Goal: Task Accomplishment & Management: Manage account settings

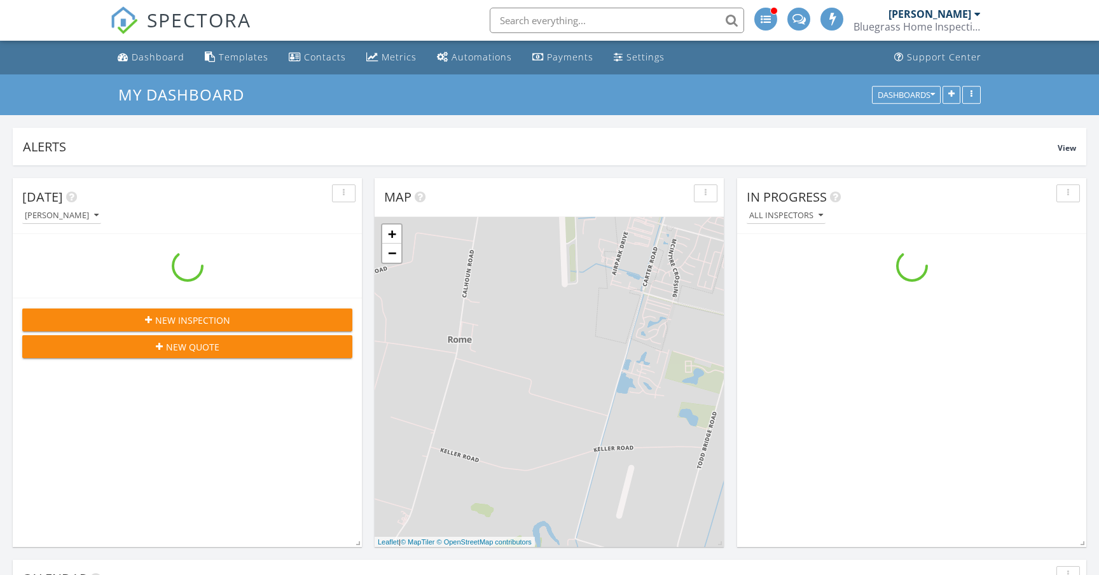
scroll to position [1158, 1099]
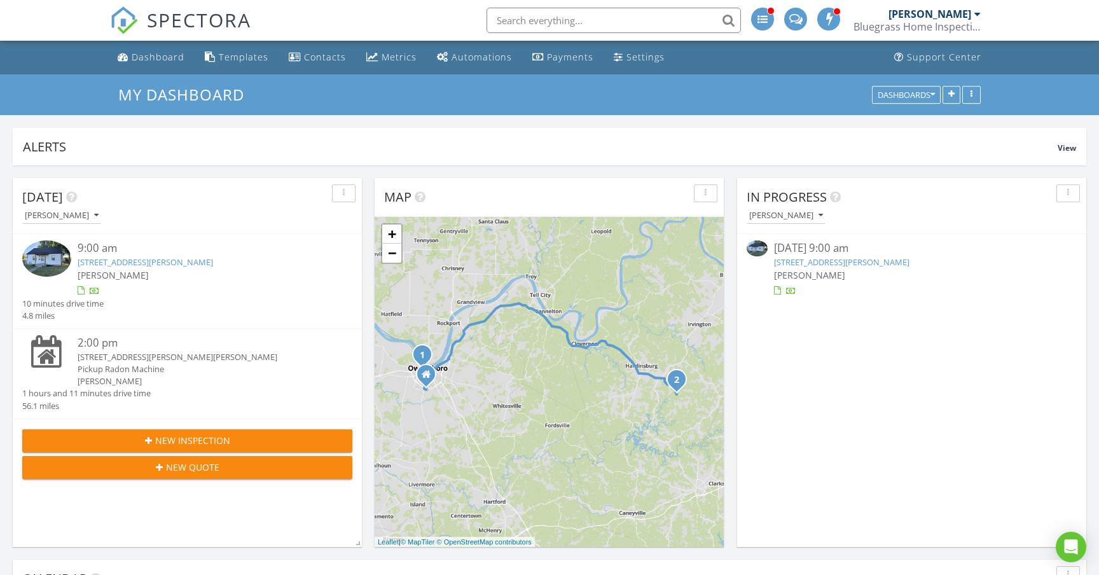
click at [195, 263] on link "319 Castlen St, Owensboro, KY 42301" at bounding box center [145, 261] width 135 height 11
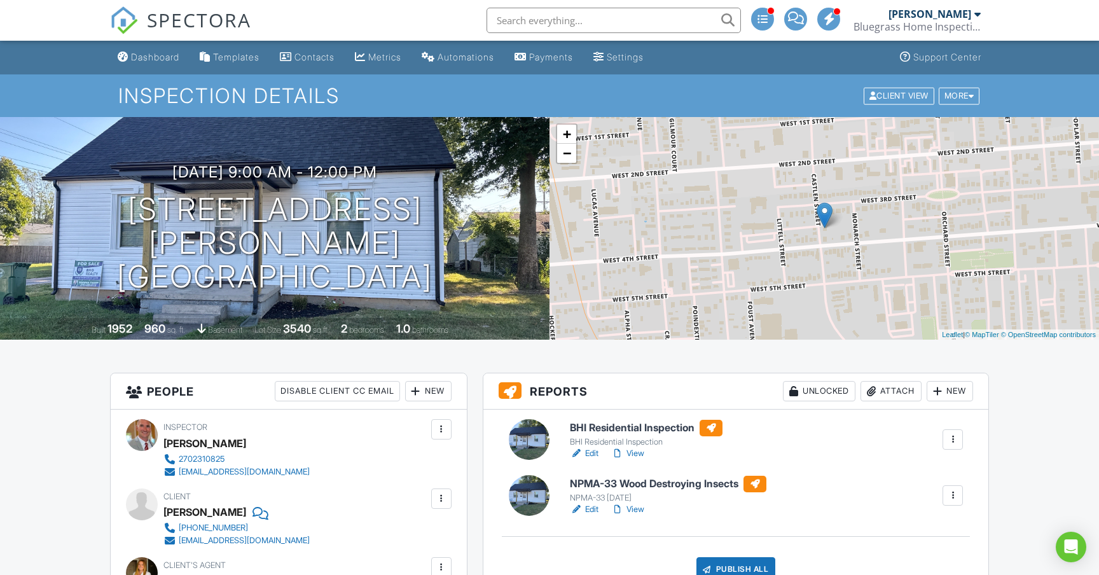
click at [637, 453] on link "View" at bounding box center [627, 453] width 33 height 13
click at [640, 512] on link "View" at bounding box center [627, 509] width 33 height 13
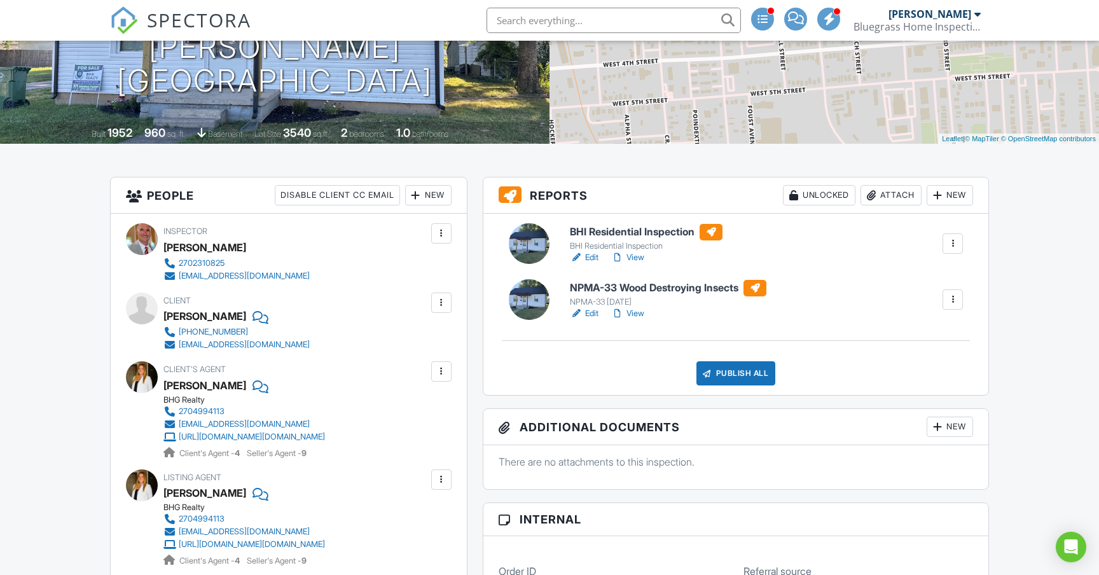
scroll to position [200, 0]
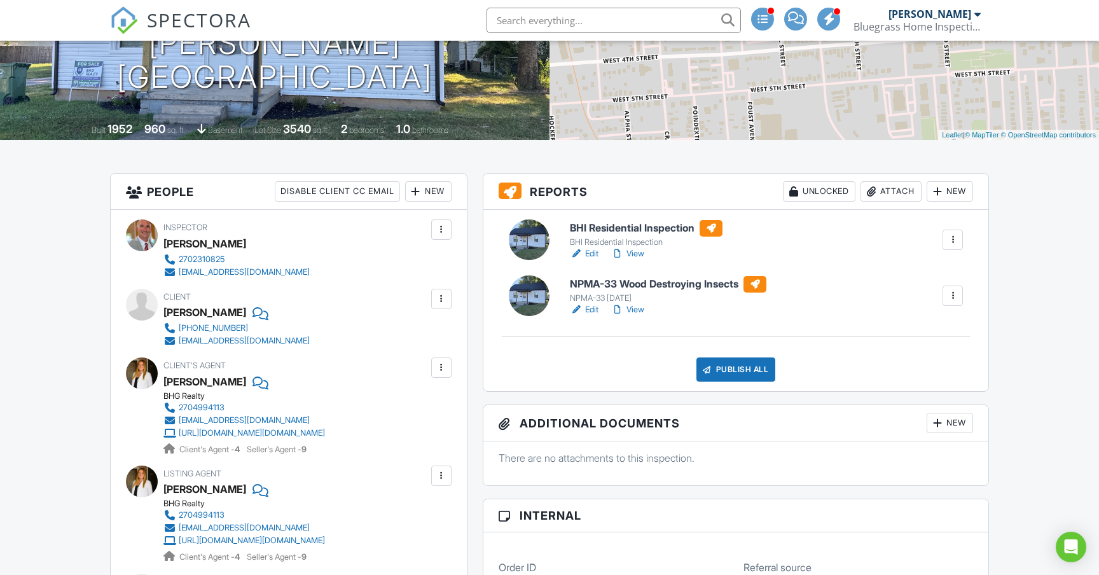
click at [734, 370] on div "Publish All" at bounding box center [735, 369] width 79 height 24
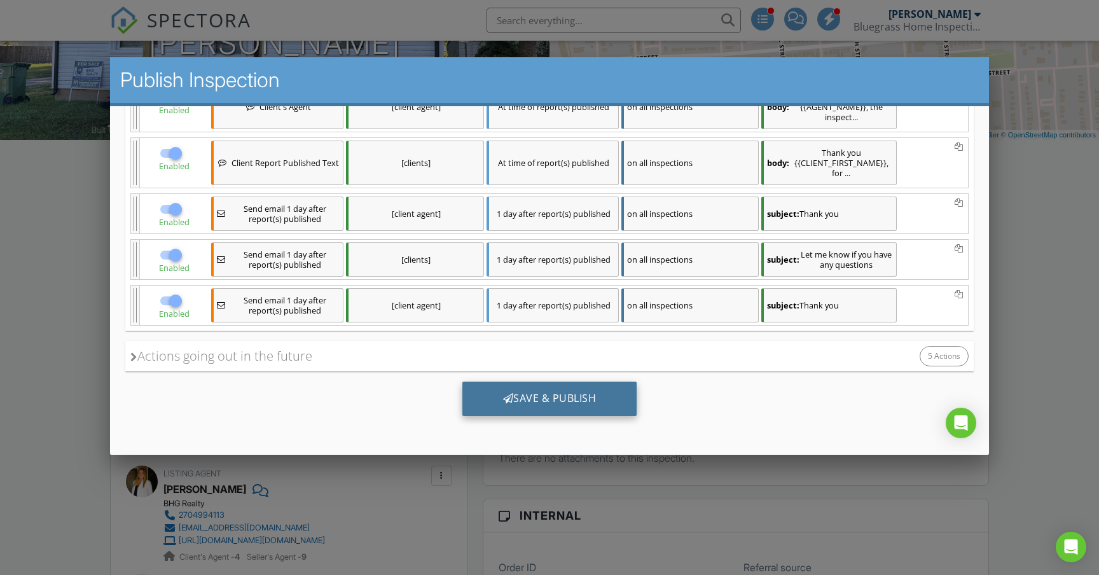
scroll to position [347, 0]
click at [527, 401] on div "Save & Publish" at bounding box center [549, 399] width 175 height 34
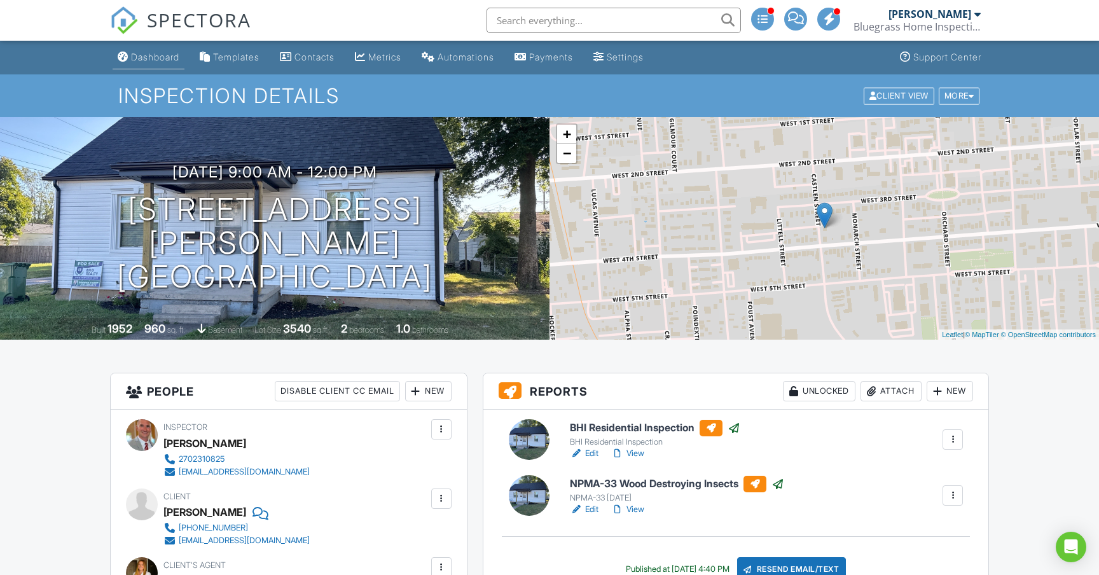
click at [162, 60] on div "Dashboard" at bounding box center [155, 57] width 48 height 11
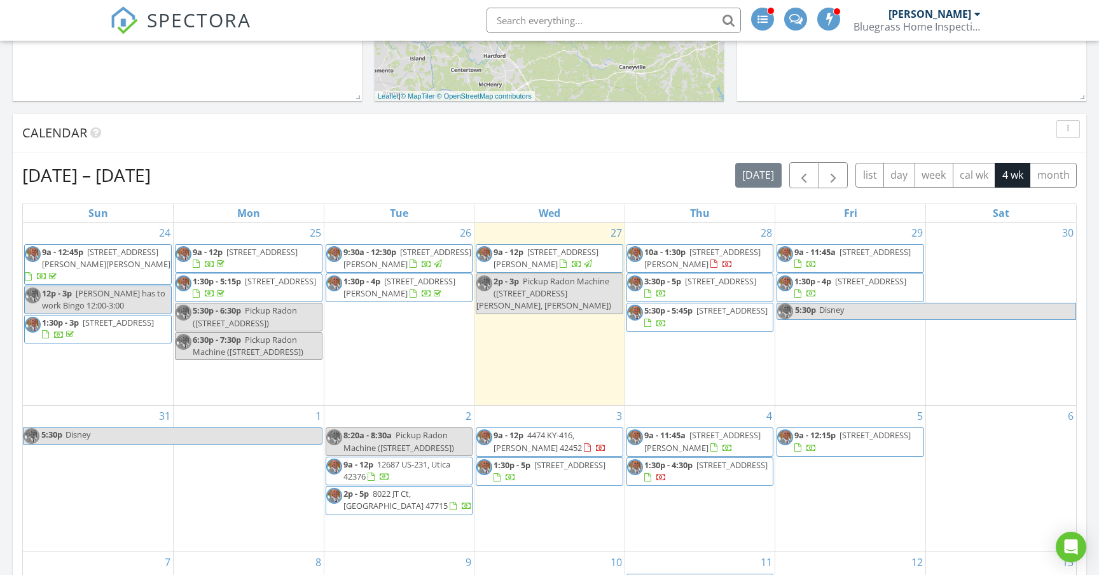
scroll to position [457, 0]
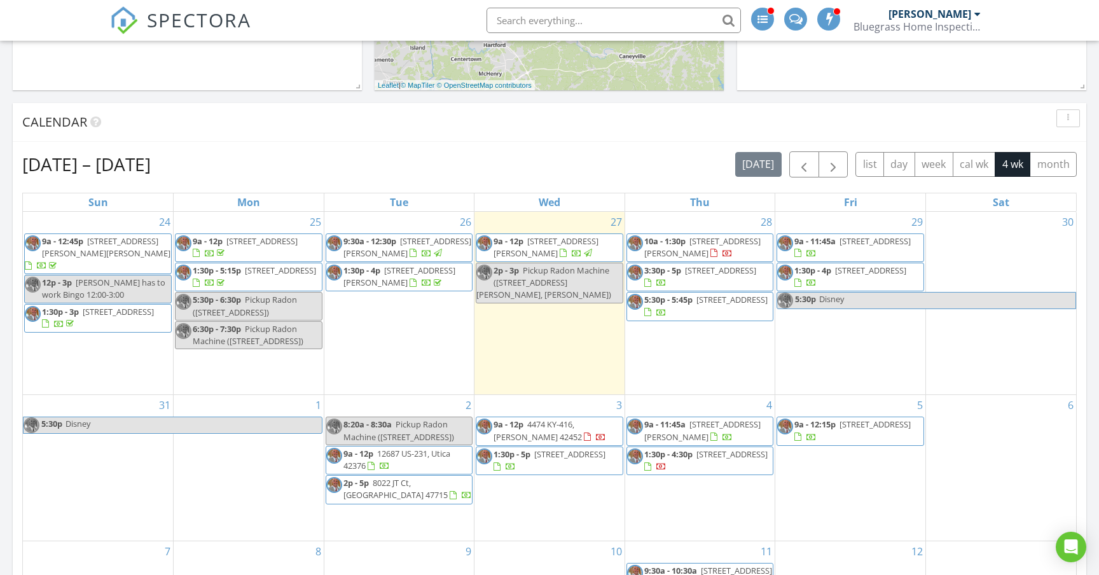
click at [908, 254] on span "9a - 11:45a 2981 Lost Lake Cove, Owensboro 42303" at bounding box center [850, 247] width 146 height 25
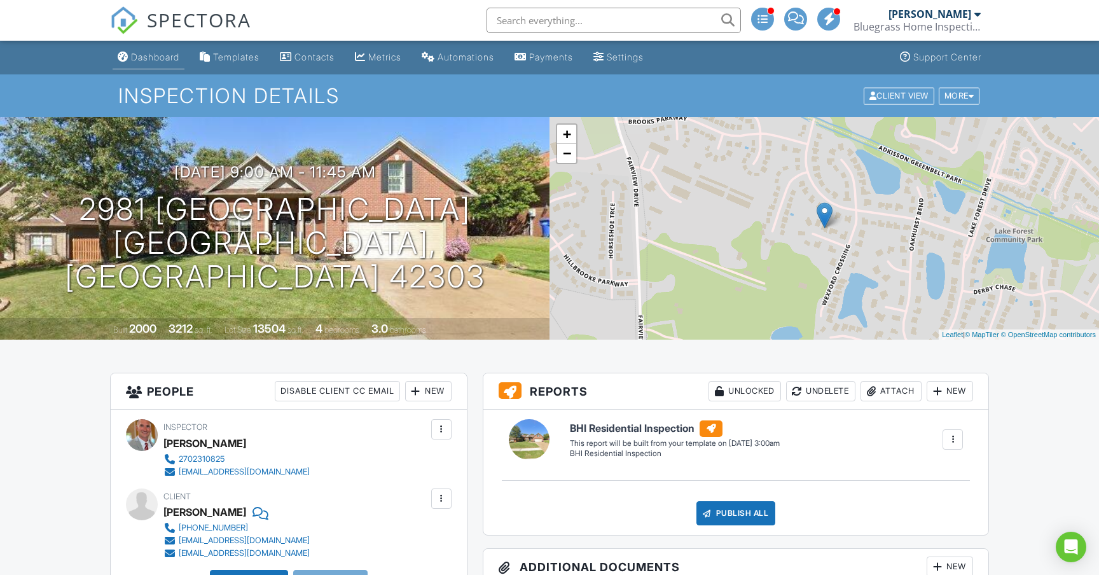
click at [167, 56] on div "Dashboard" at bounding box center [155, 57] width 48 height 11
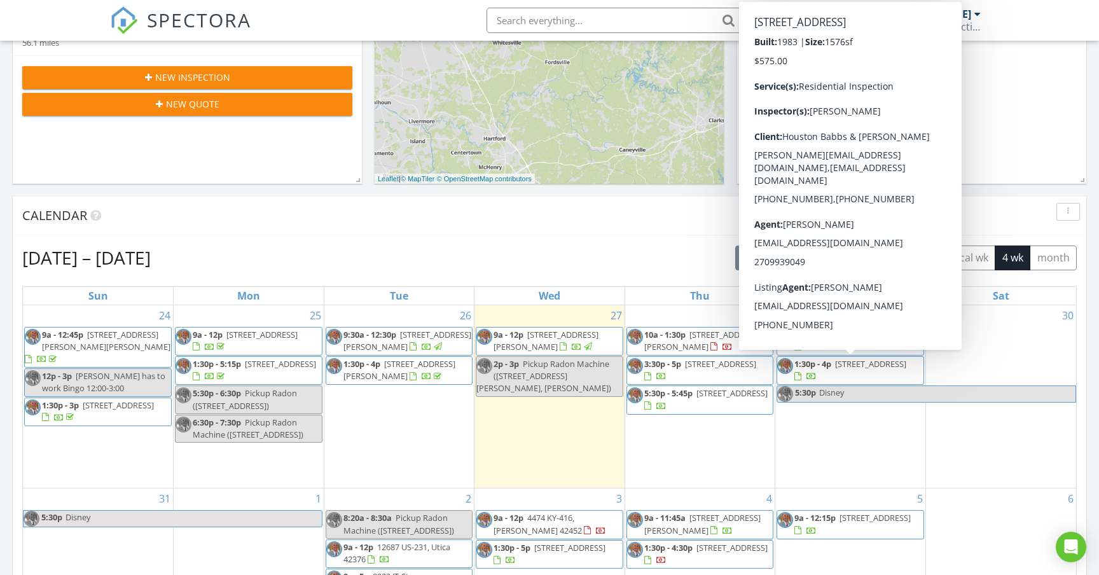
scroll to position [361, 0]
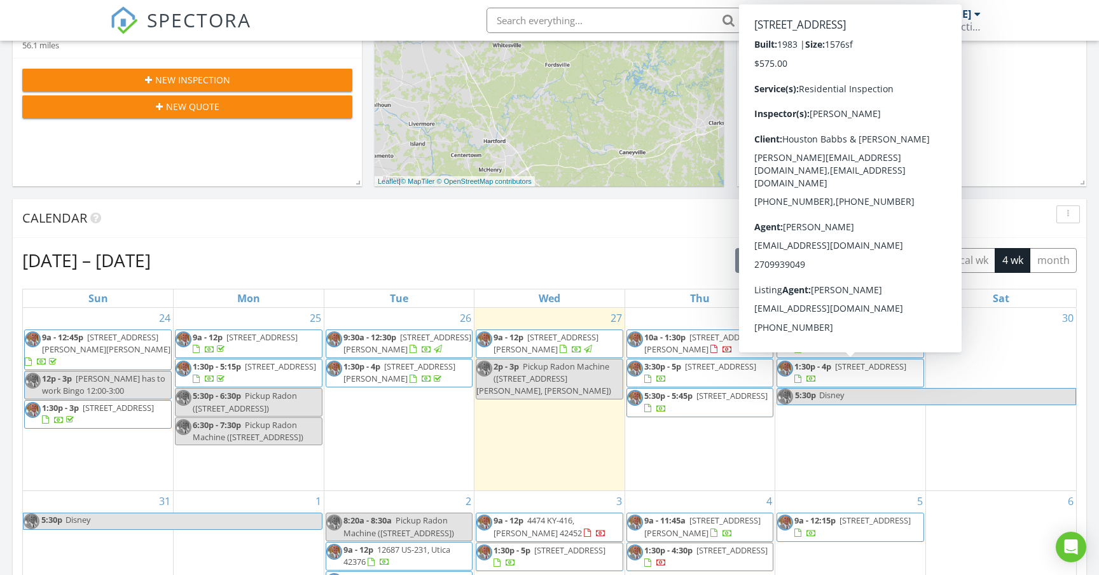
click at [892, 377] on span "1:30p - 4p [STREET_ADDRESS]" at bounding box center [850, 373] width 146 height 25
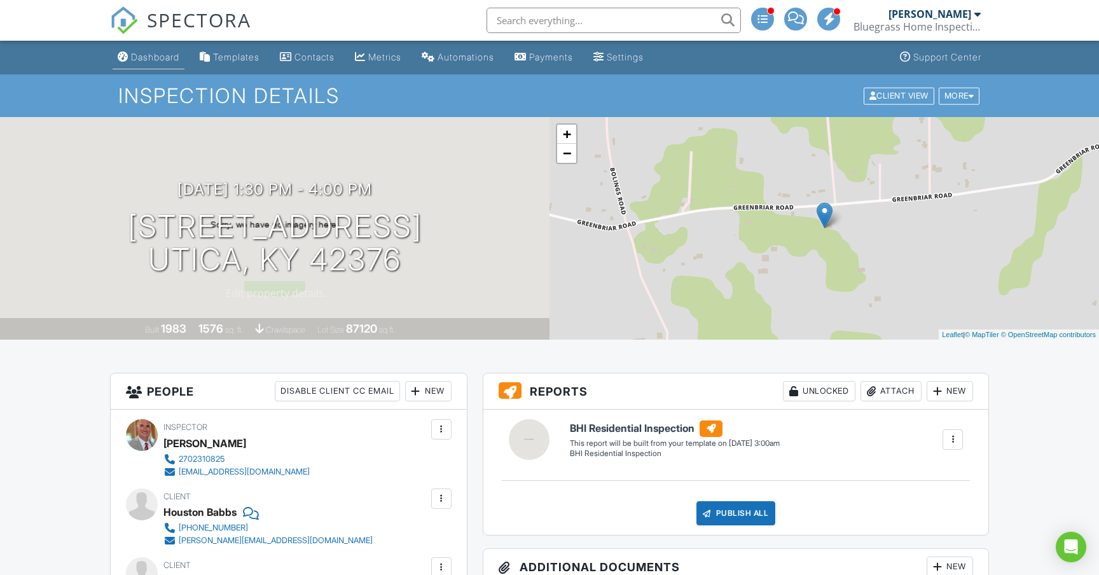
click at [160, 59] on div "Dashboard" at bounding box center [155, 57] width 48 height 11
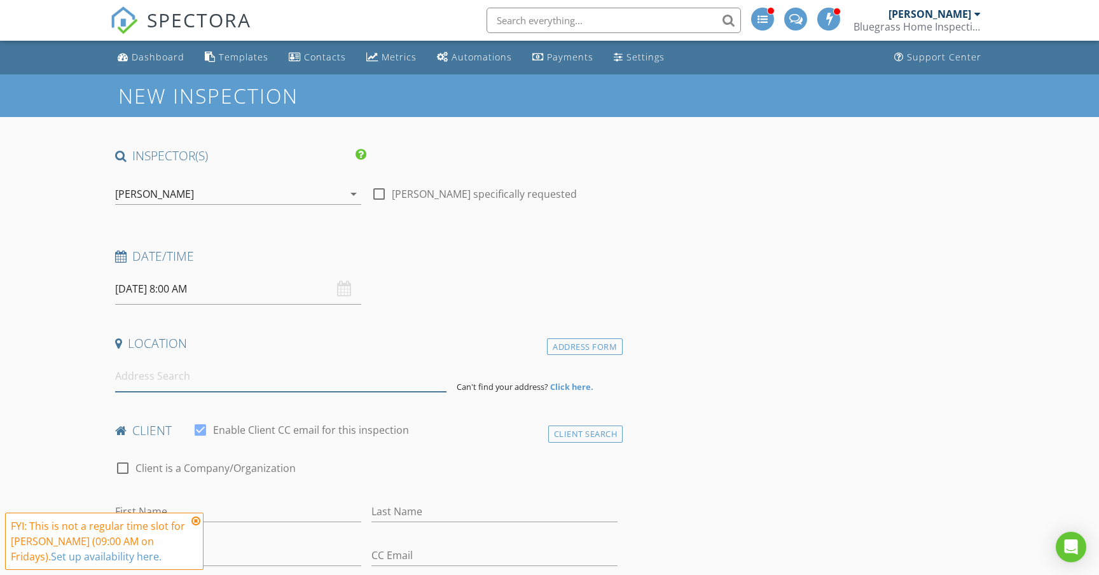
click at [179, 377] on input at bounding box center [281, 376] width 332 height 31
paste input "2506 Seminole Place"
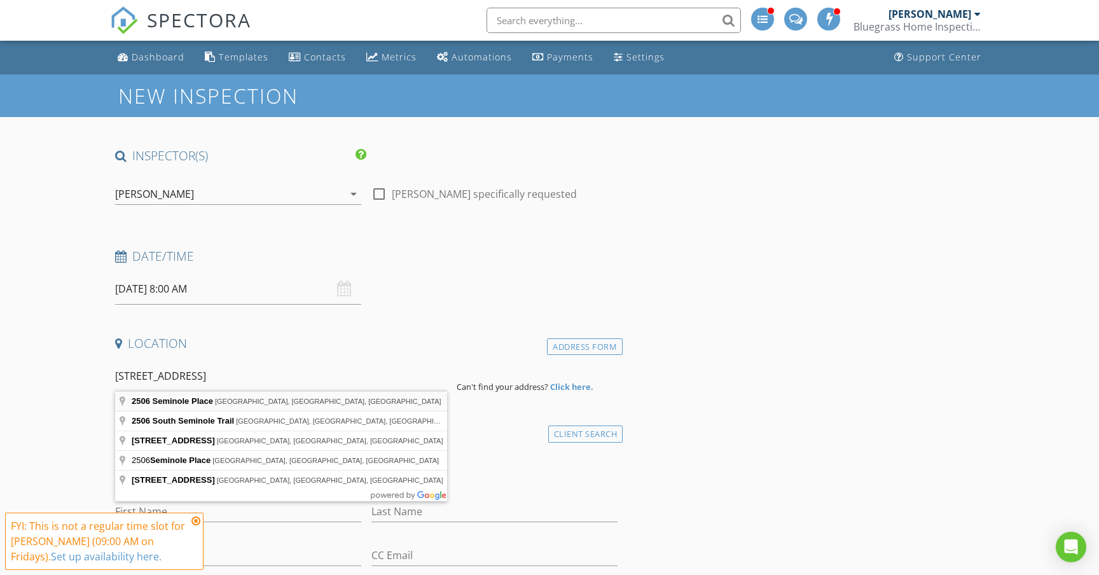
type input "2506 Seminole Place, Owensboro, KY, USA"
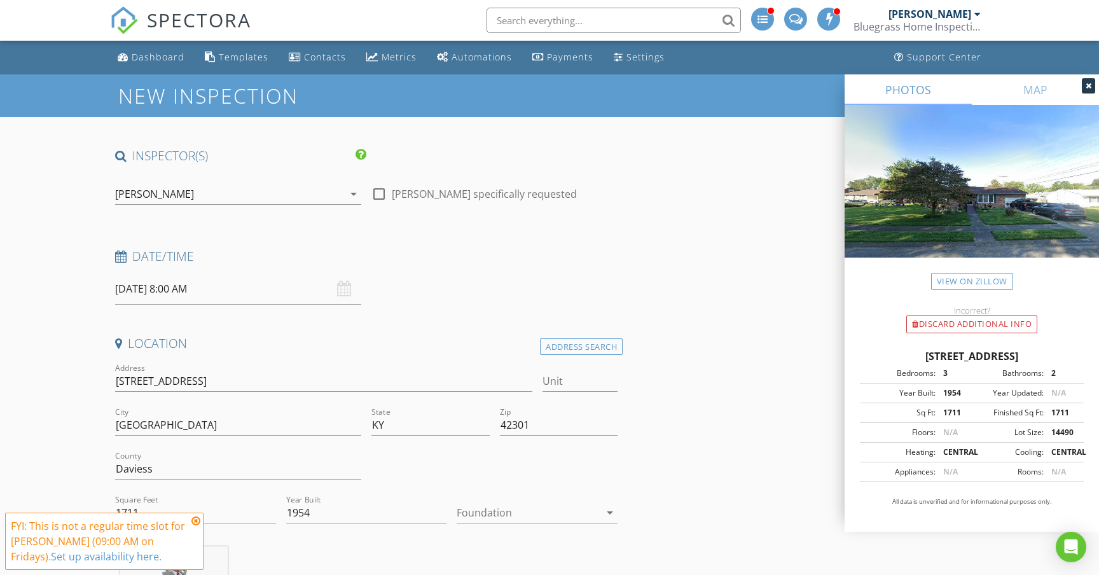
click at [197, 521] on icon at bounding box center [195, 521] width 9 height 10
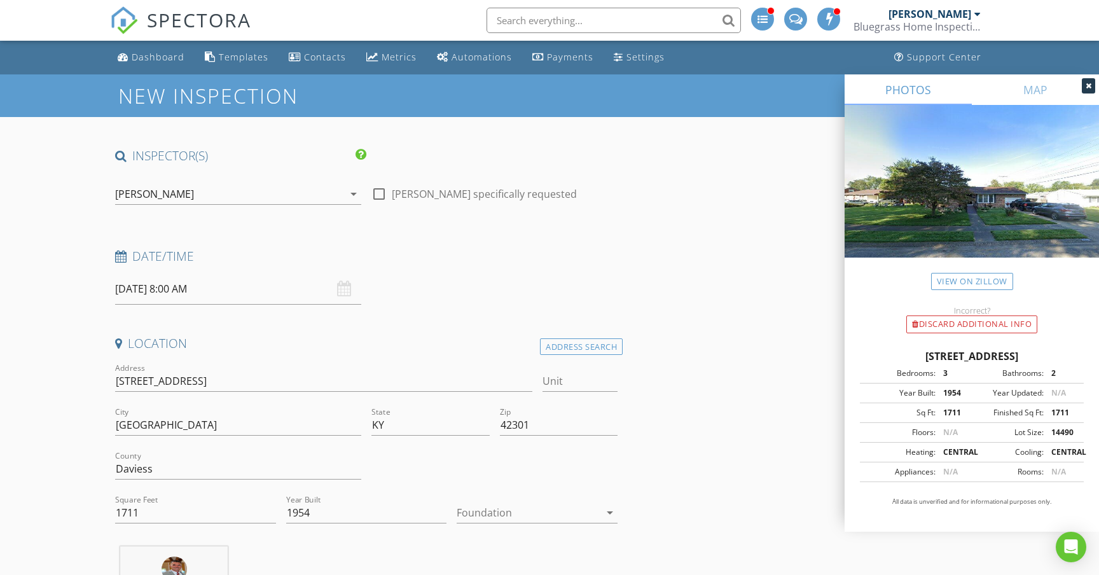
click at [252, 293] on input "09/05/2025 8:00 AM" at bounding box center [238, 288] width 246 height 31
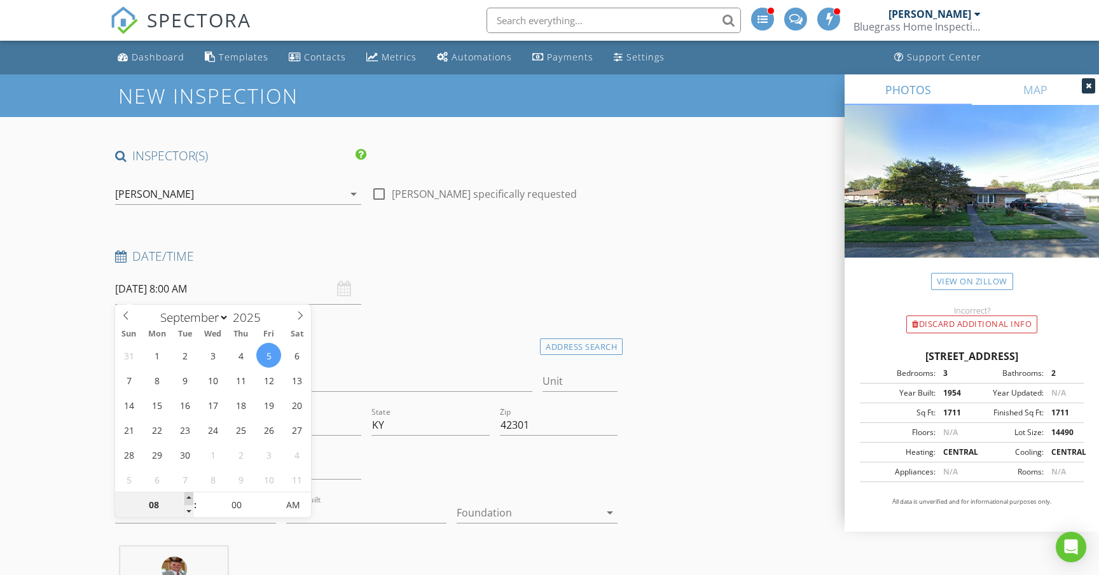
type input "09"
type input "09/05/2025 9:00 AM"
click at [189, 498] on span at bounding box center [188, 498] width 9 height 13
type input "10"
type input "09/05/2025 10:00 AM"
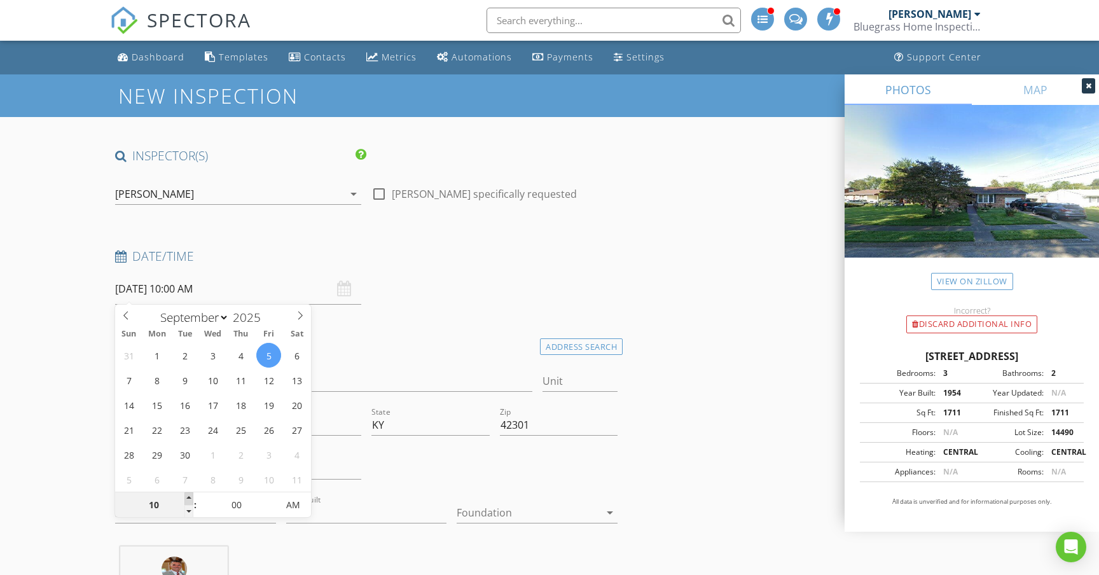
click at [189, 498] on span at bounding box center [188, 498] width 9 height 13
type input "11"
type input "09/05/2025 11:00 AM"
click at [189, 498] on span at bounding box center [188, 498] width 9 height 13
type input "12"
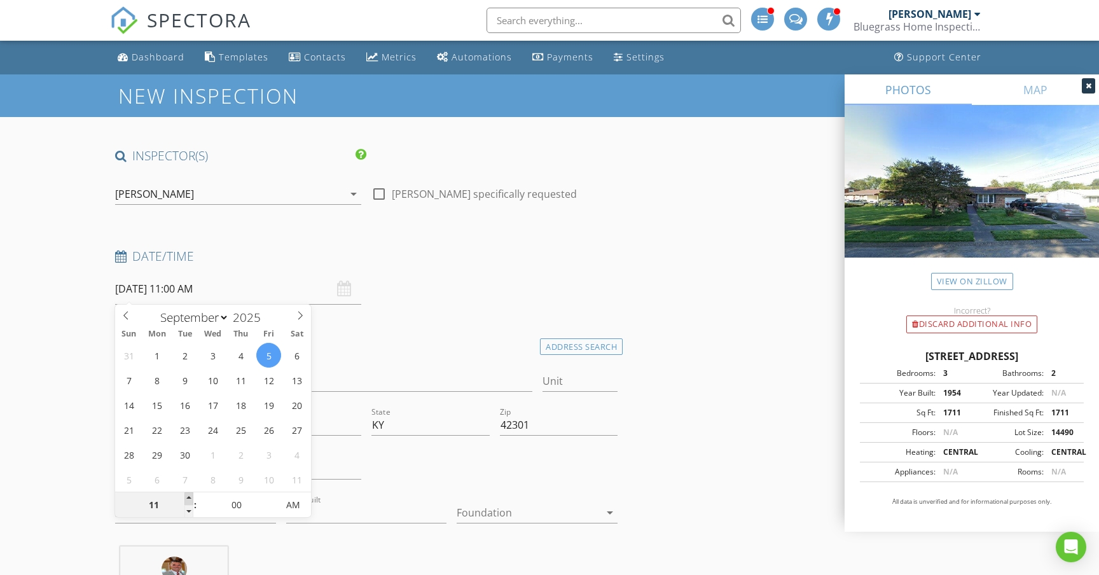
type input "09/05/2025 12:00 PM"
click at [189, 498] on span at bounding box center [188, 498] width 9 height 13
type input "01"
type input "09/05/2025 1:00 PM"
click at [189, 498] on span at bounding box center [188, 498] width 9 height 13
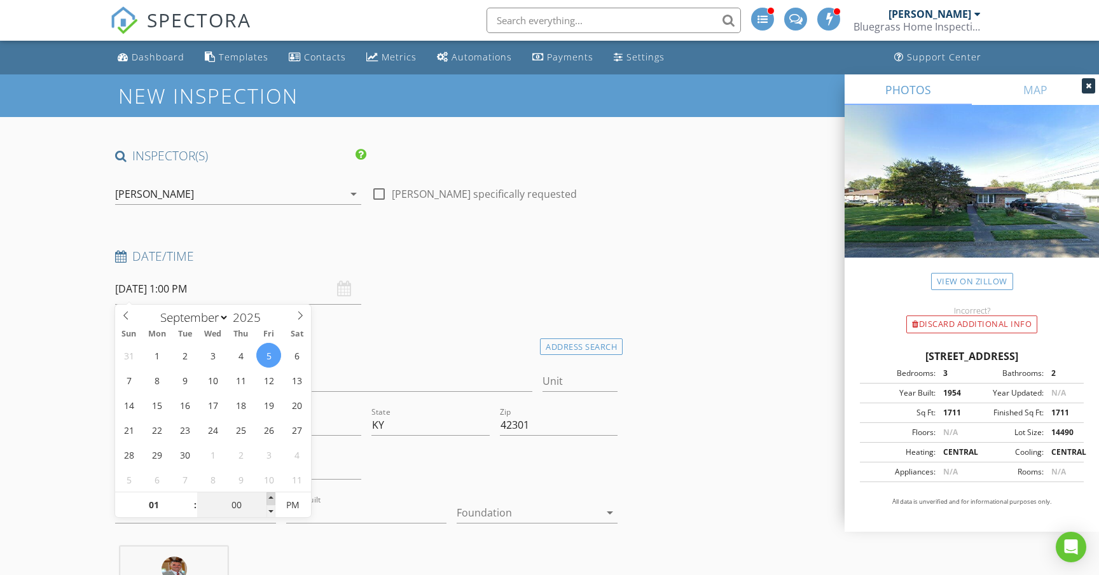
type input "05"
type input "09/05/2025 1:05 PM"
click at [271, 497] on span at bounding box center [270, 498] width 9 height 13
type input "10"
type input "09/05/2025 1:10 PM"
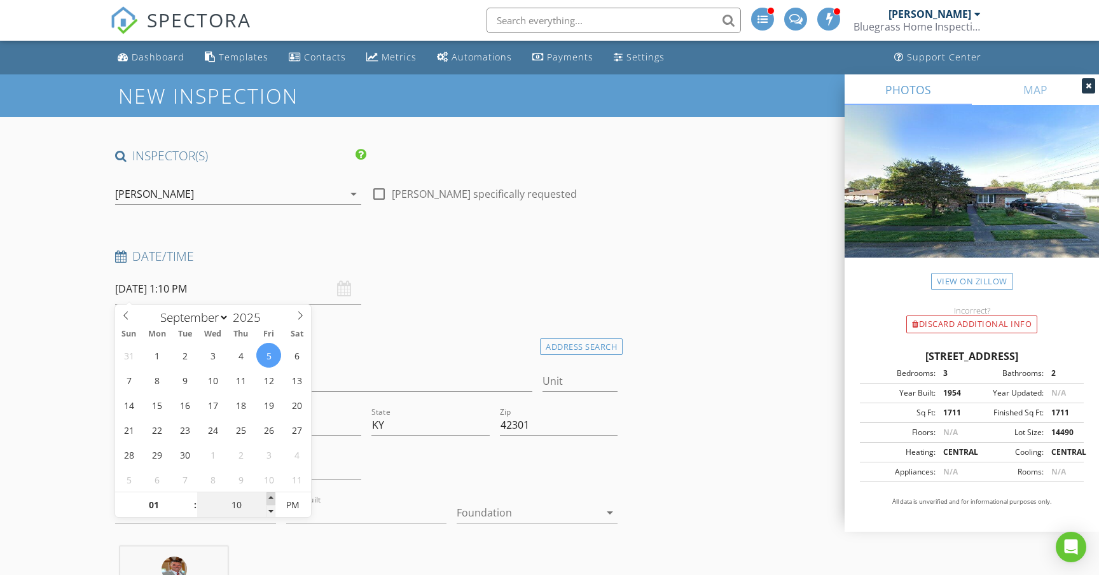
click at [271, 497] on span at bounding box center [270, 498] width 9 height 13
type input "15"
type input "09/05/2025 1:15 PM"
click at [271, 497] on span at bounding box center [270, 498] width 9 height 13
type input "20"
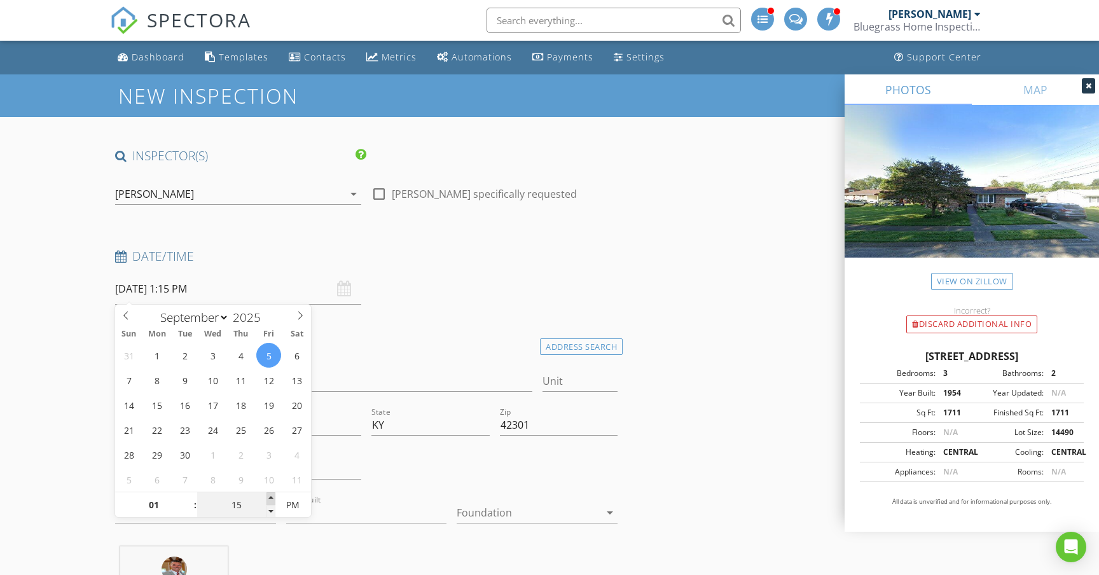
type input "09/05/2025 1:20 PM"
click at [271, 497] on span at bounding box center [270, 498] width 9 height 13
type input "25"
type input "09/05/2025 1:25 PM"
click at [271, 497] on span at bounding box center [270, 498] width 9 height 13
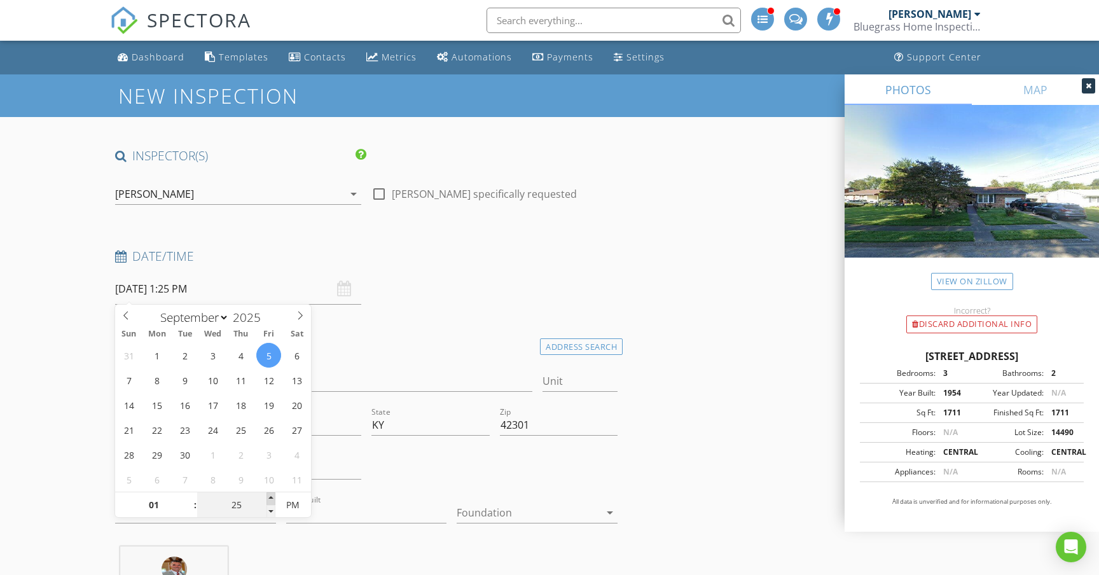
type input "30"
type input "09/05/2025 1:30 PM"
click at [271, 497] on span at bounding box center [270, 498] width 9 height 13
click at [554, 515] on div at bounding box center [528, 512] width 143 height 20
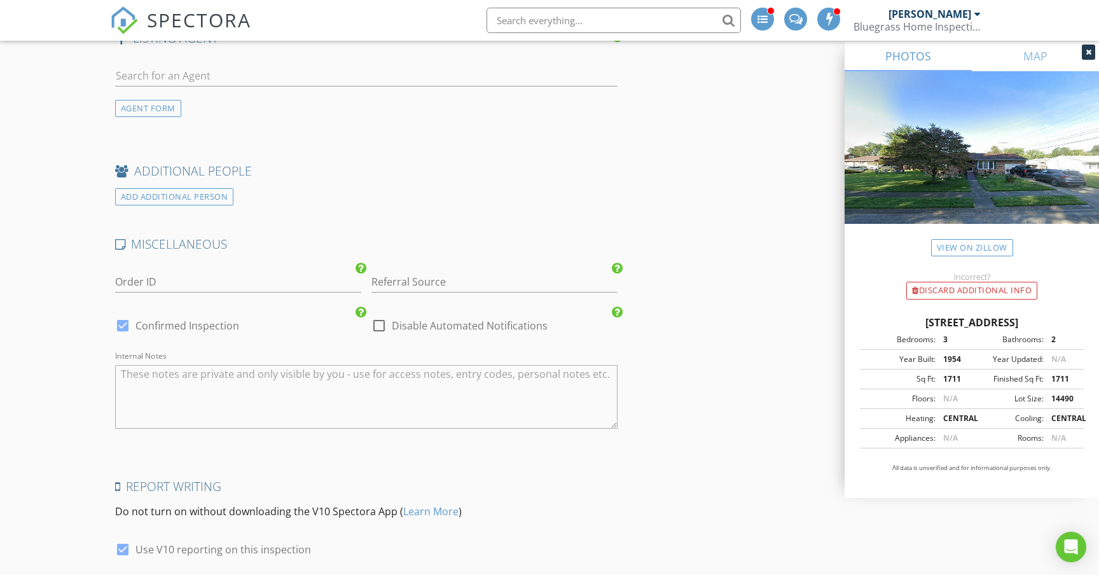
scroll to position [1651, 0]
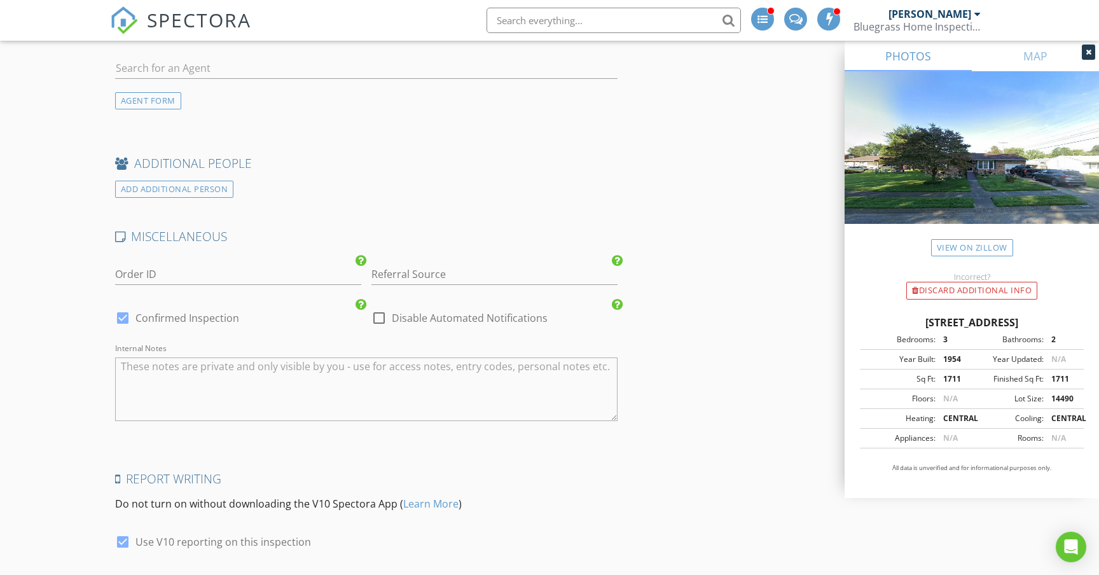
click at [268, 371] on textarea "Internal Notes" at bounding box center [366, 389] width 502 height 64
type textarea "Roof, gutter, ADA ramp, siding, new installation. Awnings have been removed per…"
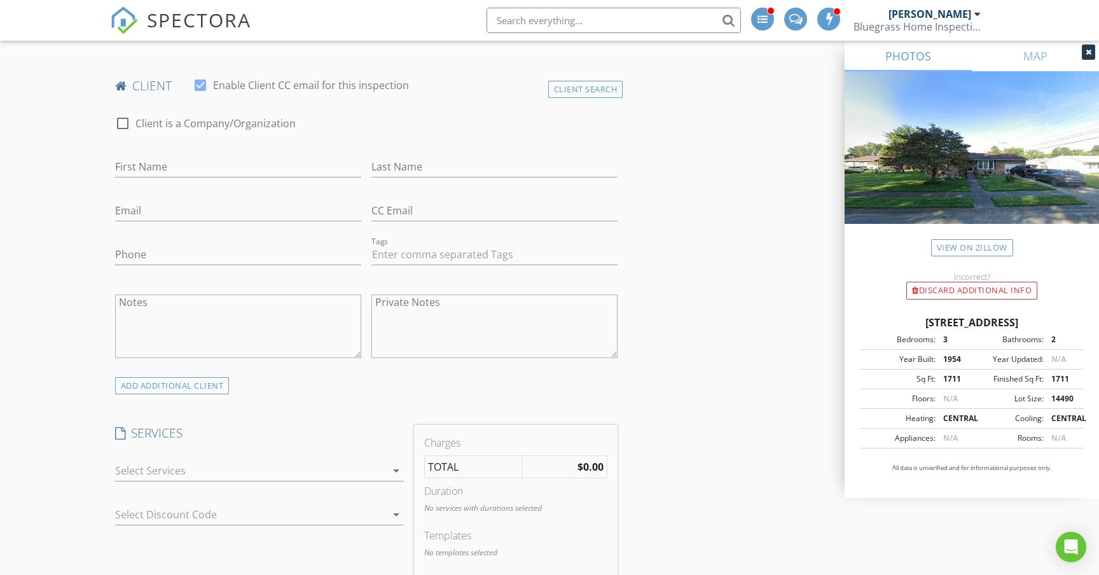
scroll to position [602, 0]
click at [586, 87] on div "Client Search" at bounding box center [585, 91] width 75 height 17
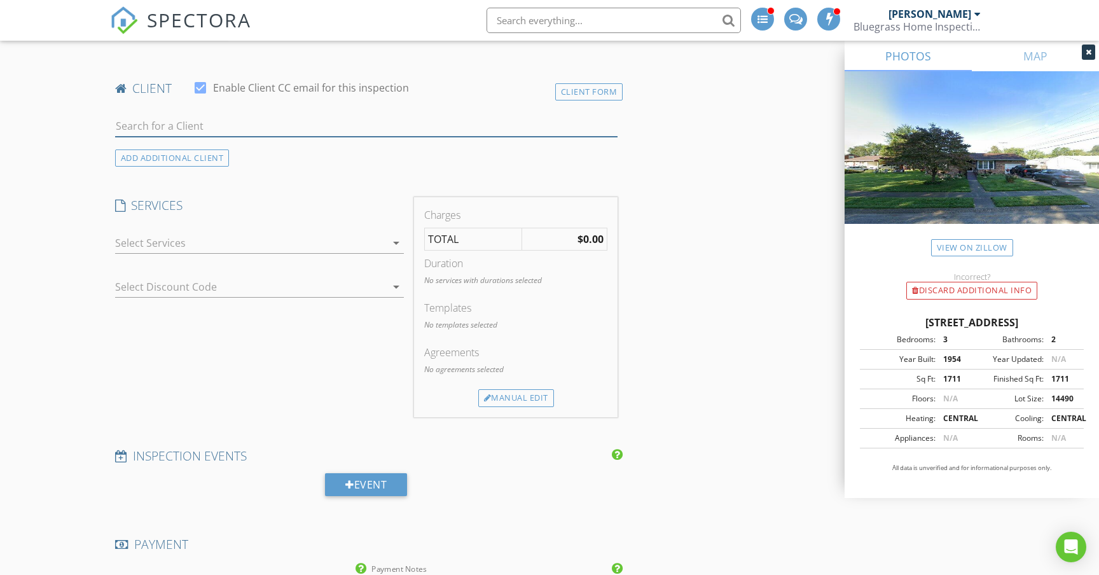
click at [210, 122] on input "text" at bounding box center [366, 126] width 502 height 21
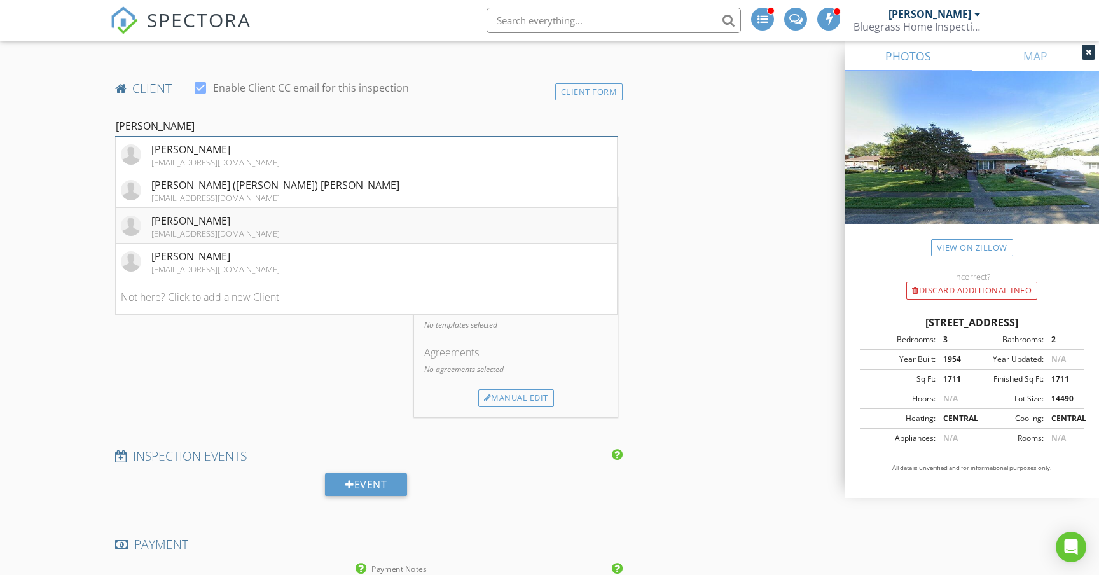
type input "Dale"
click at [249, 226] on li "Dale Sanders goukcats@aol.com" at bounding box center [366, 226] width 501 height 36
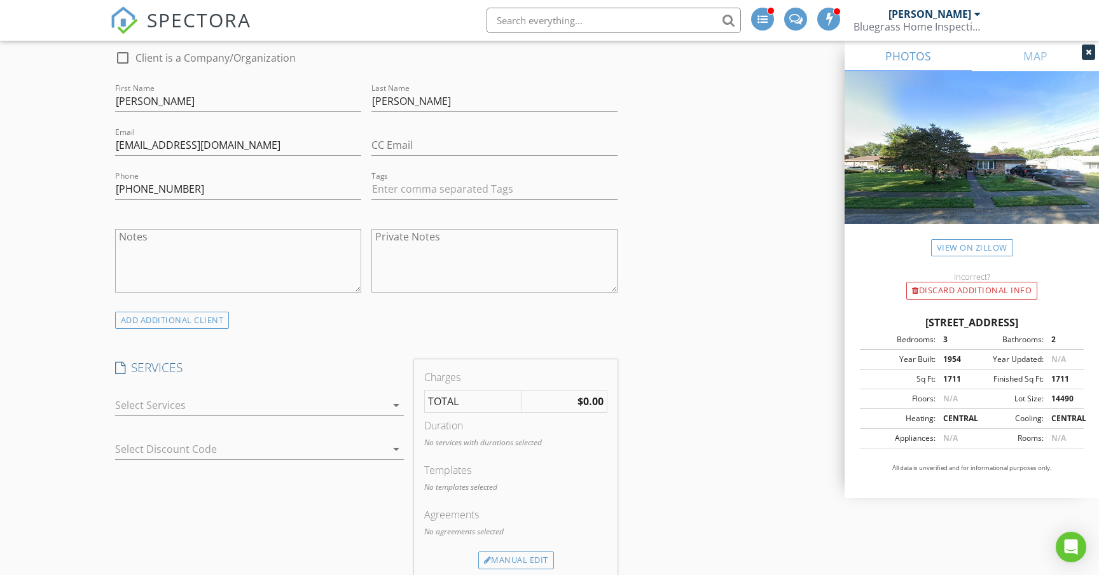
scroll to position [689, 0]
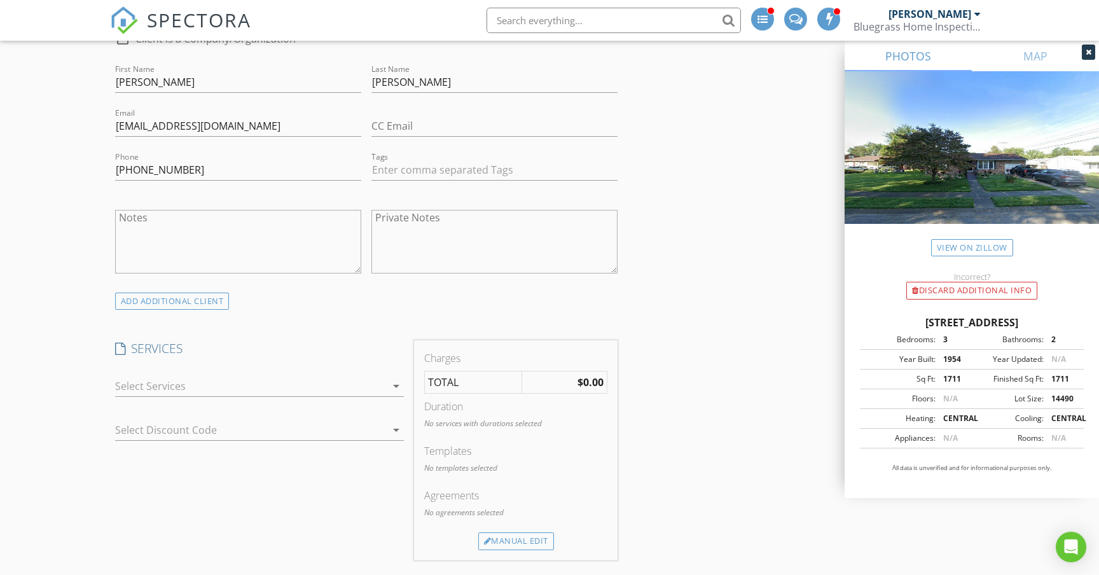
click at [358, 389] on div at bounding box center [250, 386] width 271 height 20
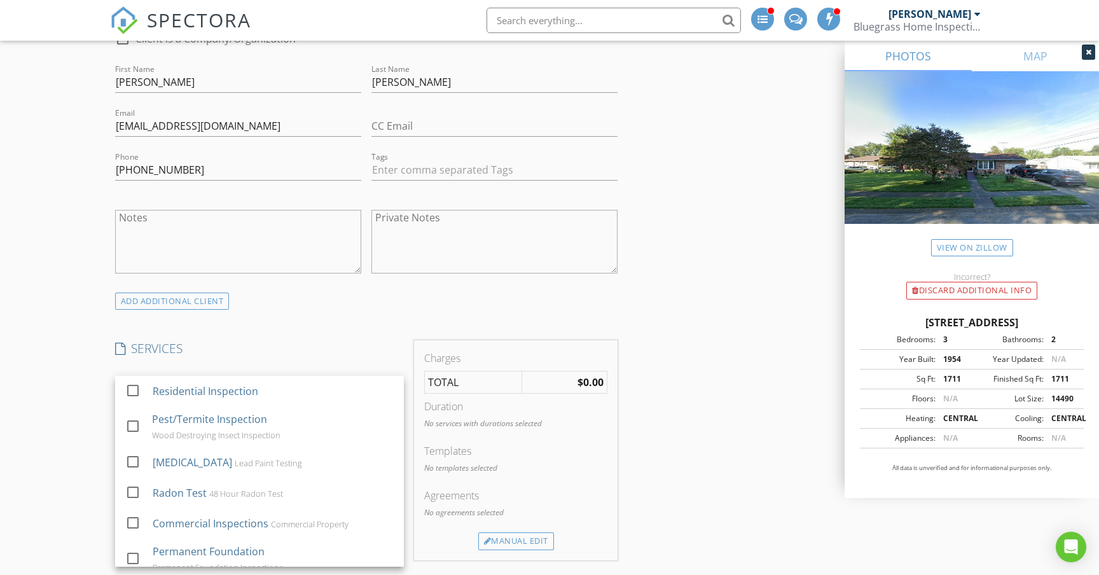
click at [358, 389] on div "Residential Inspection" at bounding box center [273, 390] width 241 height 25
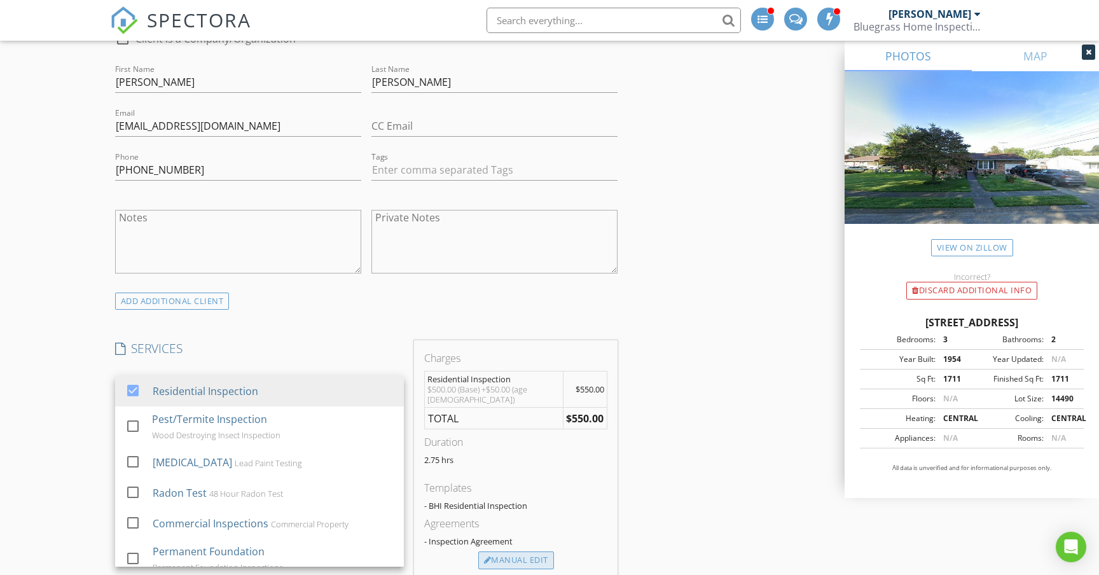
click at [527, 556] on div "Manual Edit" at bounding box center [516, 560] width 76 height 18
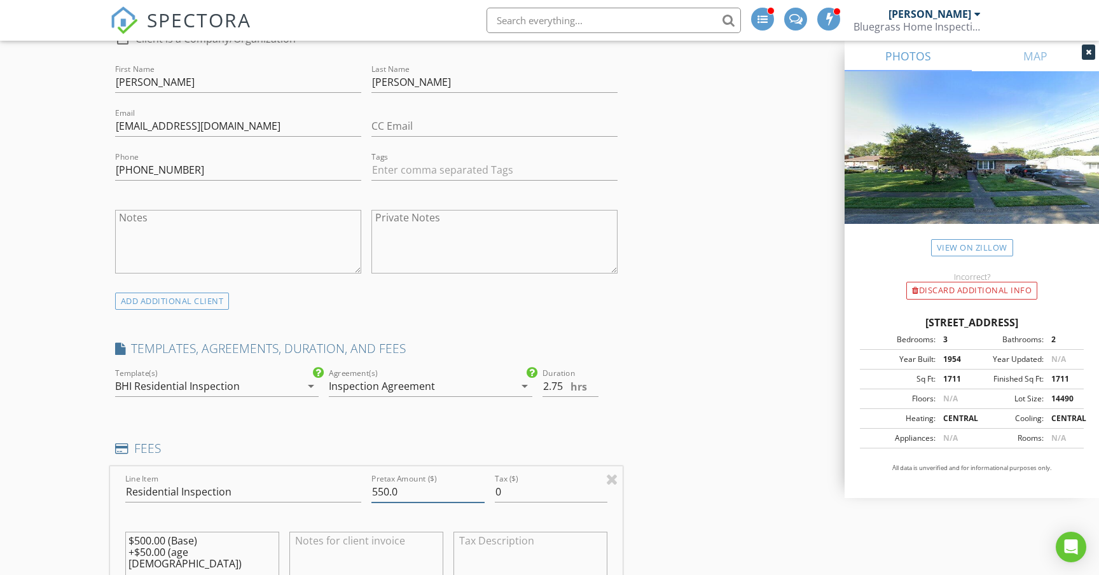
click at [377, 490] on input "550.0" at bounding box center [427, 491] width 113 height 21
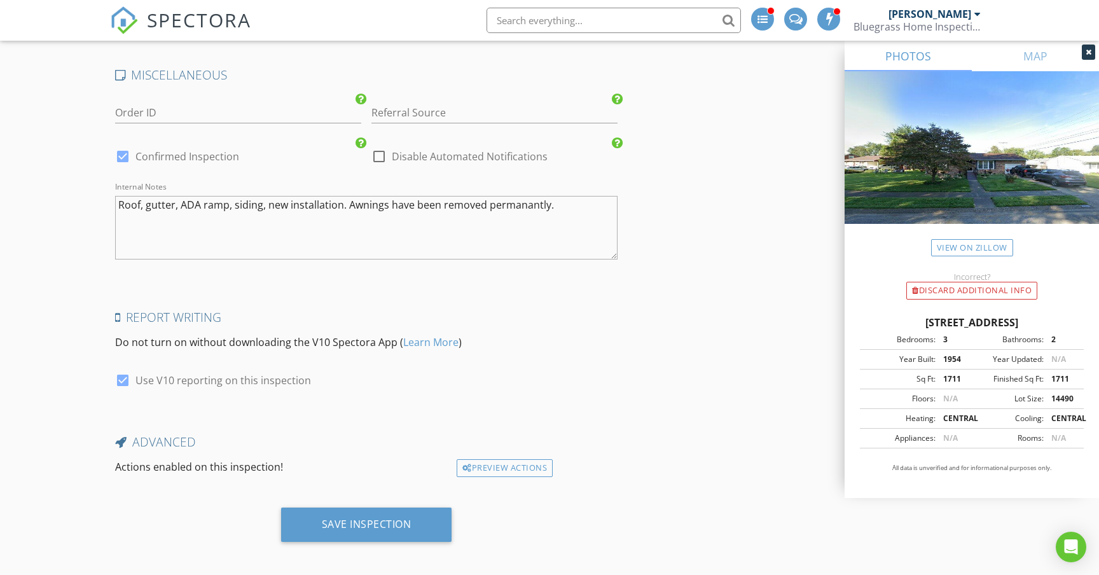
scroll to position [1951, 0]
type input "250.0"
click at [582, 210] on textarea "Roof, gutter, ADA ramp, siding, new installation. Awnings have been removed per…" at bounding box center [366, 228] width 502 height 64
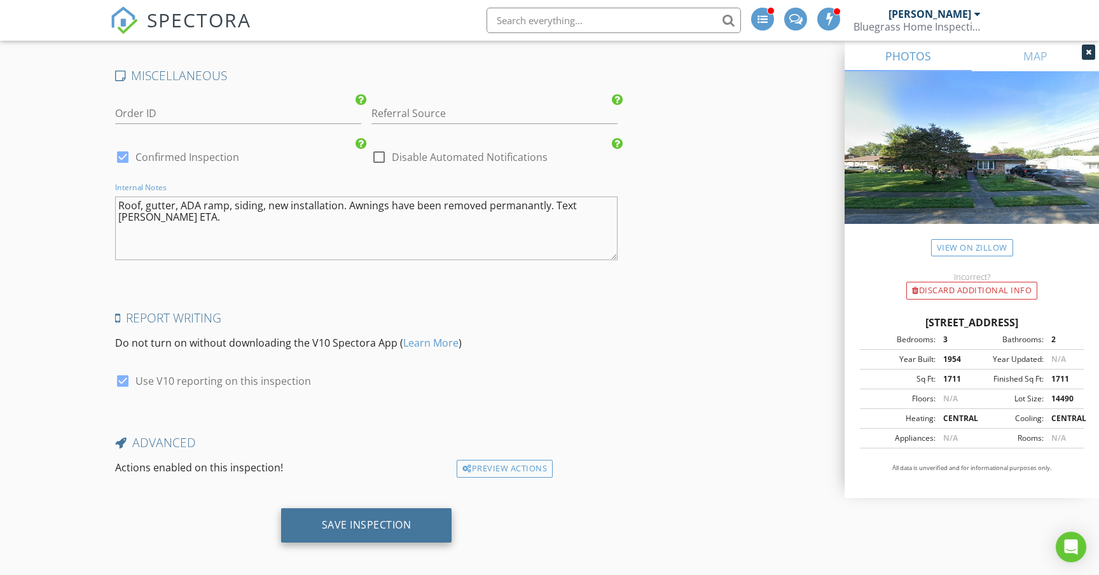
type textarea "Roof, gutter, ADA ramp, siding, new installation. Awnings have been removed per…"
click at [401, 525] on div "Save Inspection" at bounding box center [366, 525] width 171 height 34
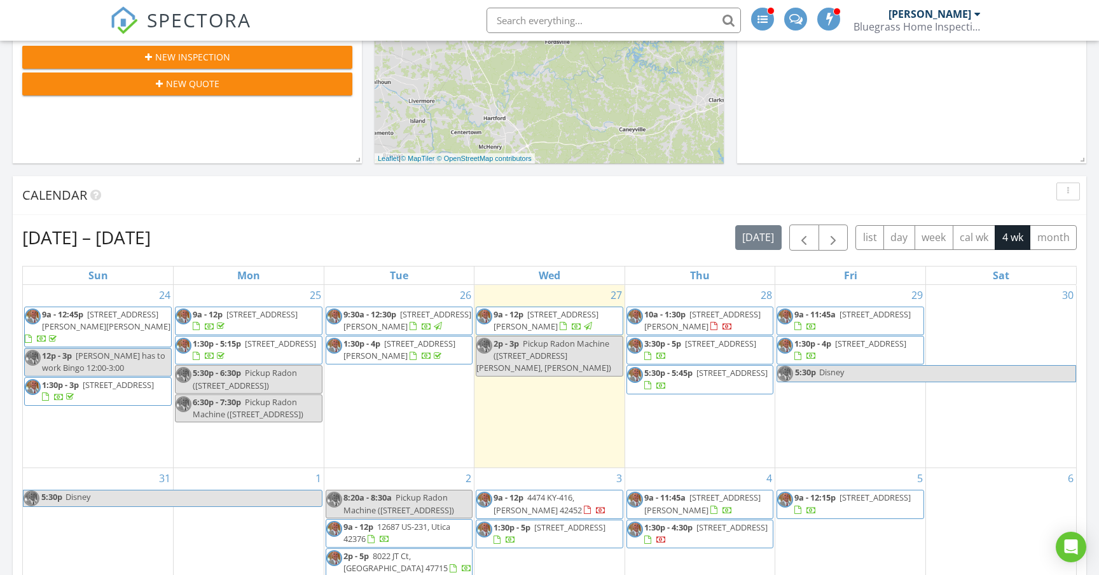
scroll to position [419, 0]
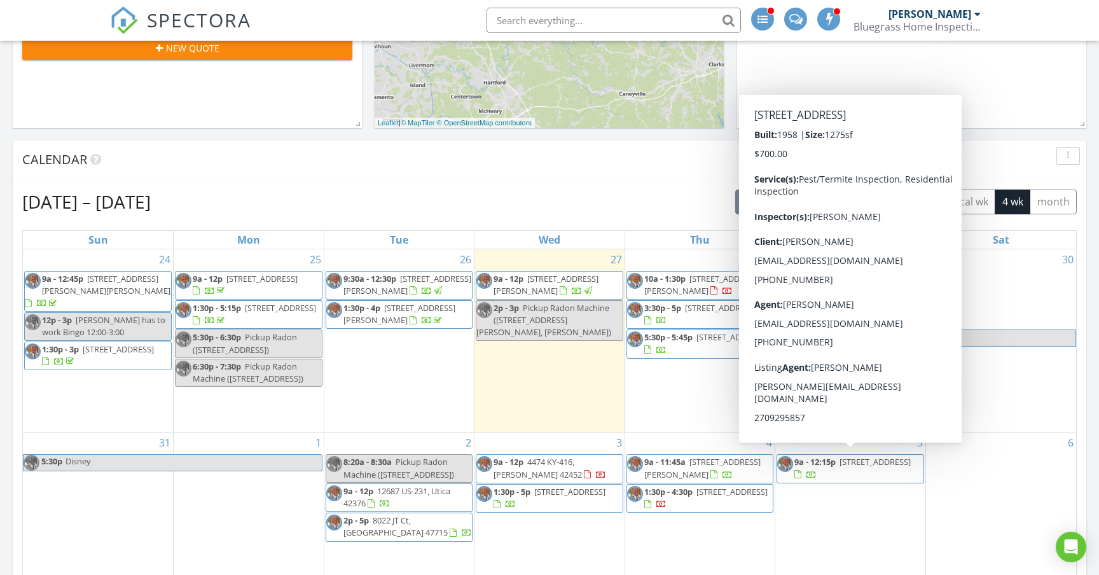
click at [904, 469] on span "9a - 12:15p [STREET_ADDRESS]" at bounding box center [850, 468] width 146 height 25
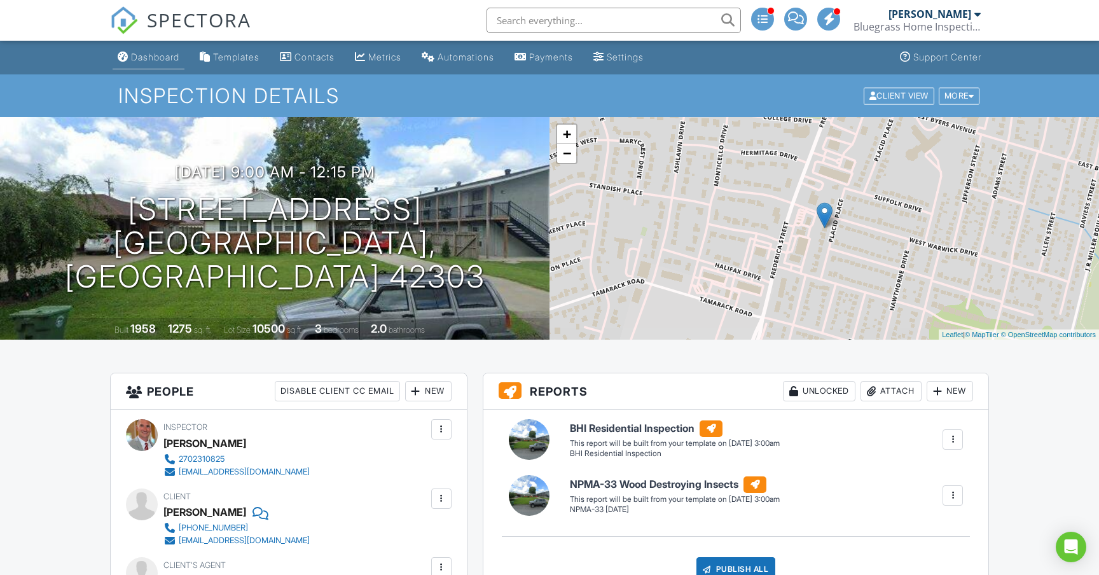
click at [155, 62] on link "Dashboard" at bounding box center [149, 58] width 72 height 24
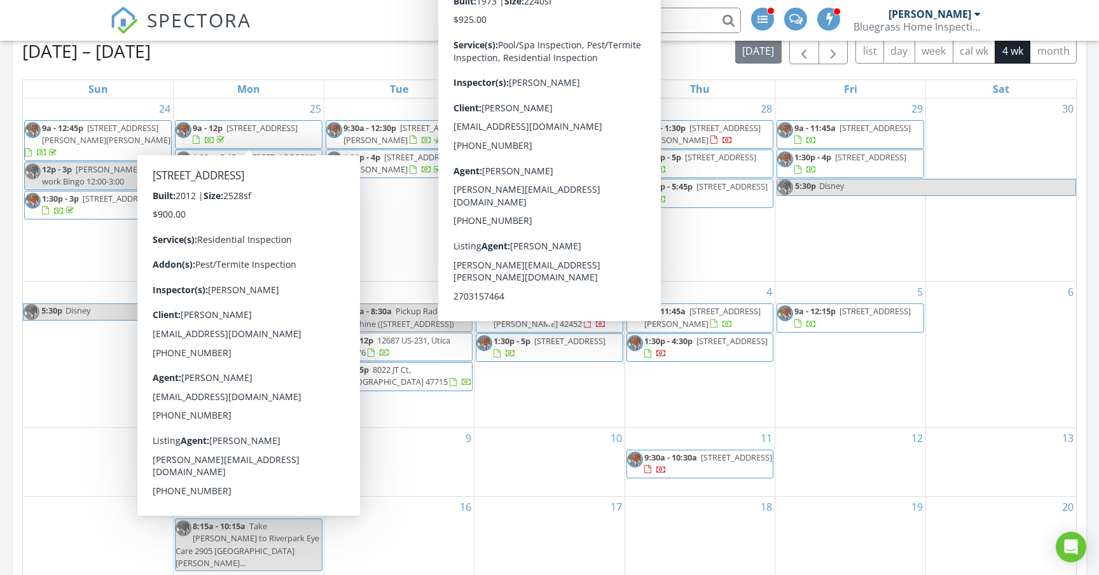
scroll to position [565, 0]
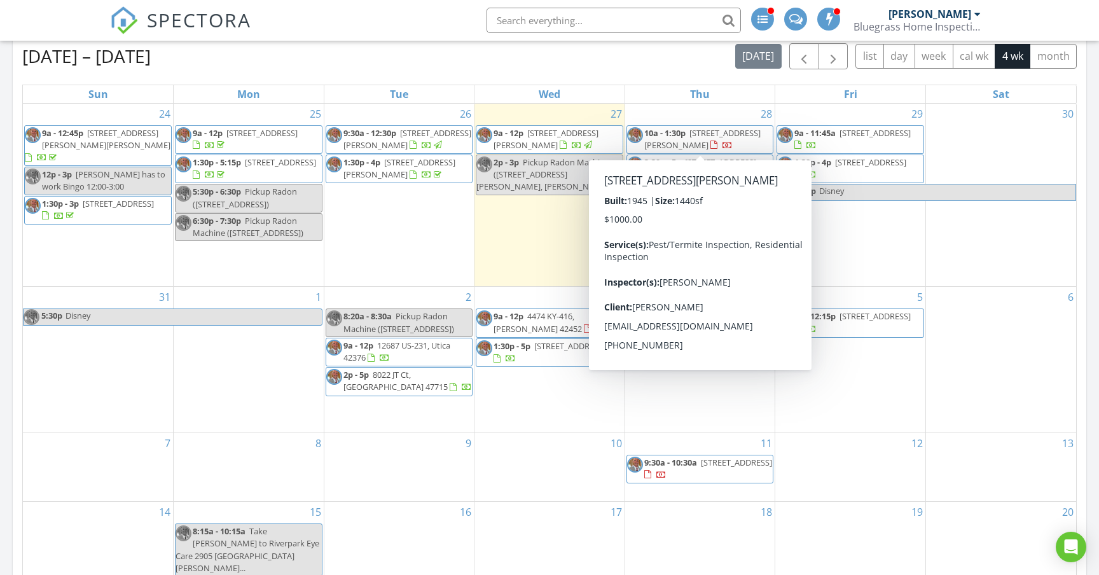
click at [759, 136] on span "10a - 1:30p [STREET_ADDRESS][PERSON_NAME]" at bounding box center [700, 139] width 146 height 25
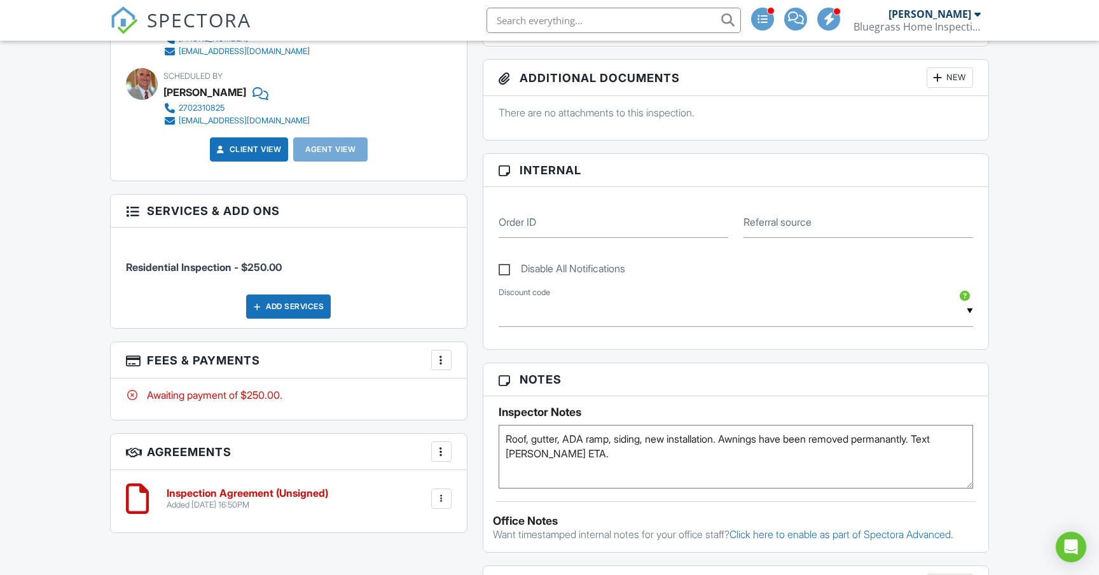
scroll to position [493, 0]
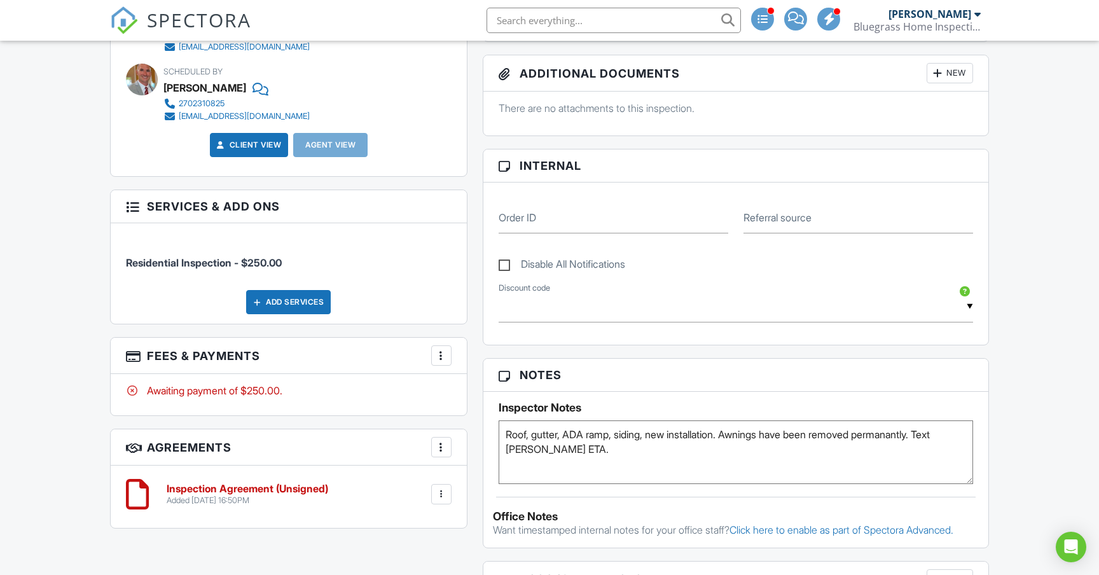
click at [728, 436] on textarea "Roof, gutter, ADA ramp, siding, new installation. Awnings have been removed per…" at bounding box center [736, 452] width 474 height 64
click at [764, 455] on textarea "Roof, gutter, ADA ramp, siding, new installation. Awnings have been removed per…" at bounding box center [736, 452] width 474 height 64
click at [921, 458] on textarea "Roof, gutter, ADA ramp, siding, new installation. Awnings have been removed per…" at bounding box center [736, 452] width 474 height 64
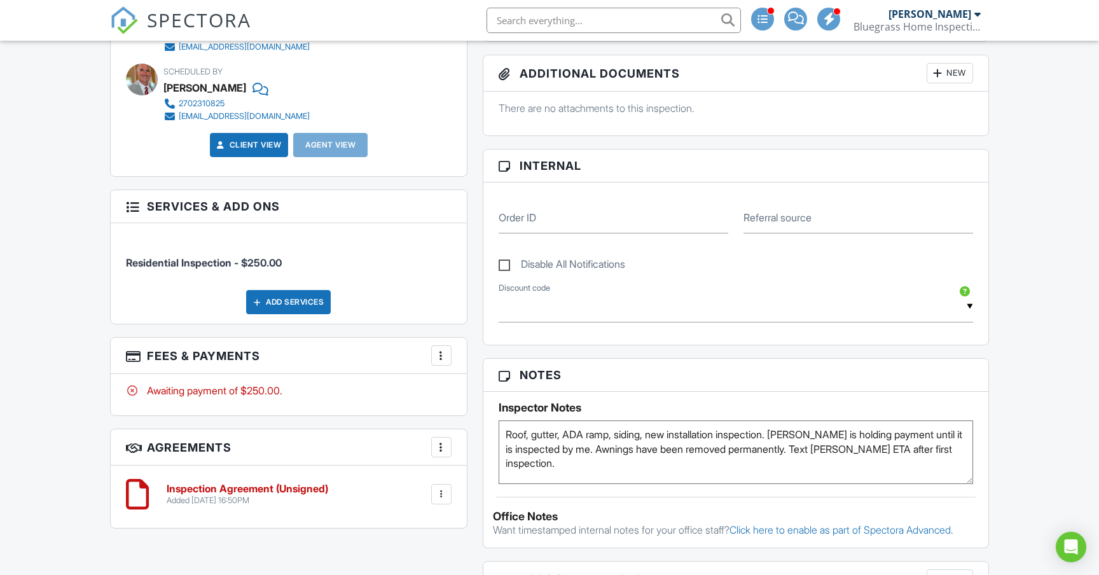
type textarea "Roof, gutter, ADA ramp, siding, new installation inspection. Dale is holding pa…"
click at [1038, 438] on div "Dashboard Templates Contacts Metrics Automations Payments Settings Support Cent…" at bounding box center [549, 354] width 1099 height 1615
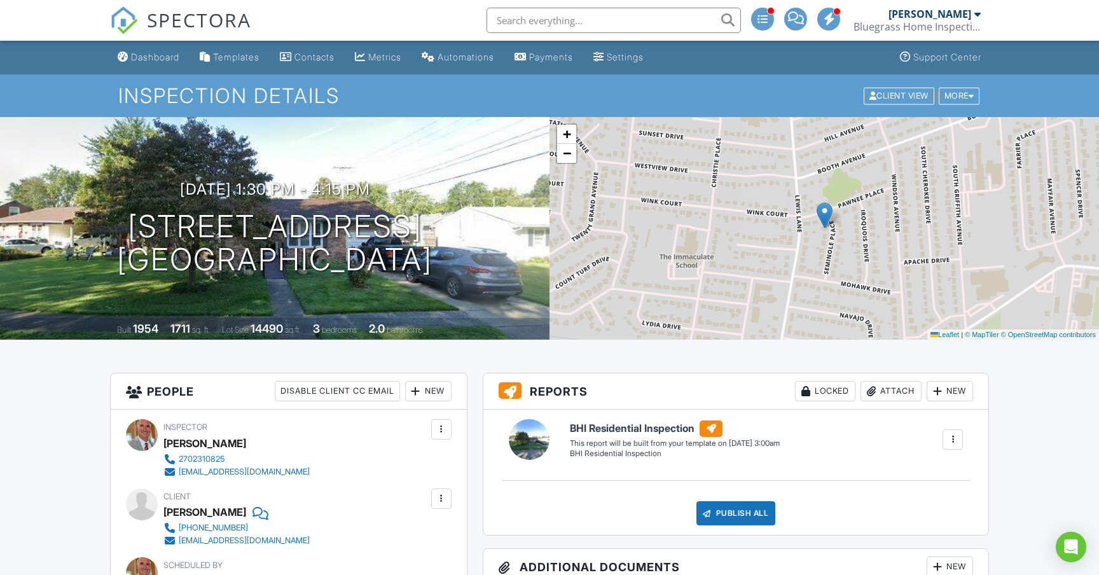
scroll to position [0, 0]
click at [151, 59] on div "Dashboard" at bounding box center [155, 57] width 48 height 11
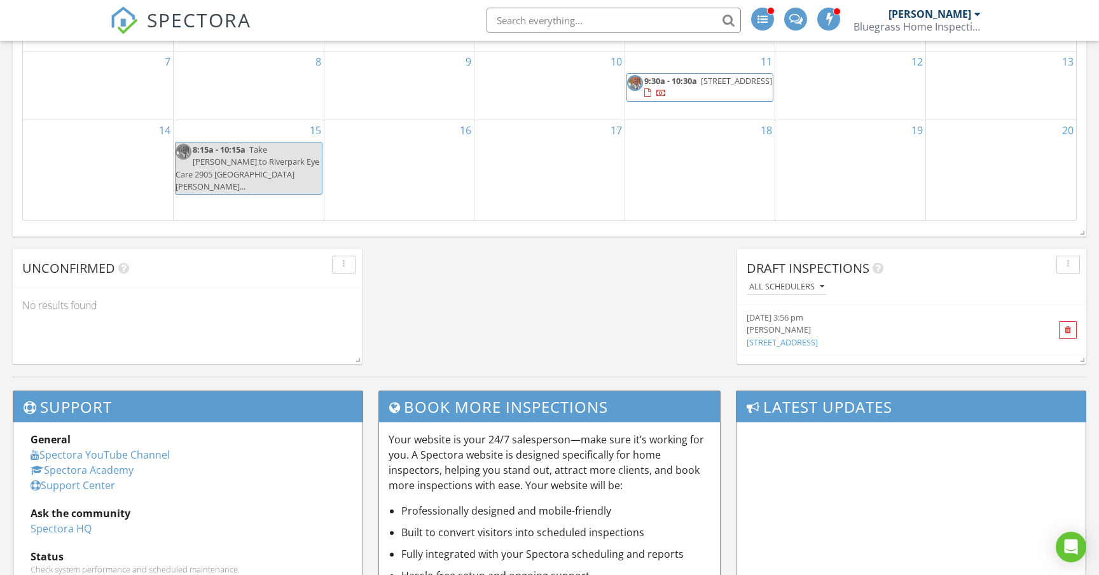
scroll to position [949, 0]
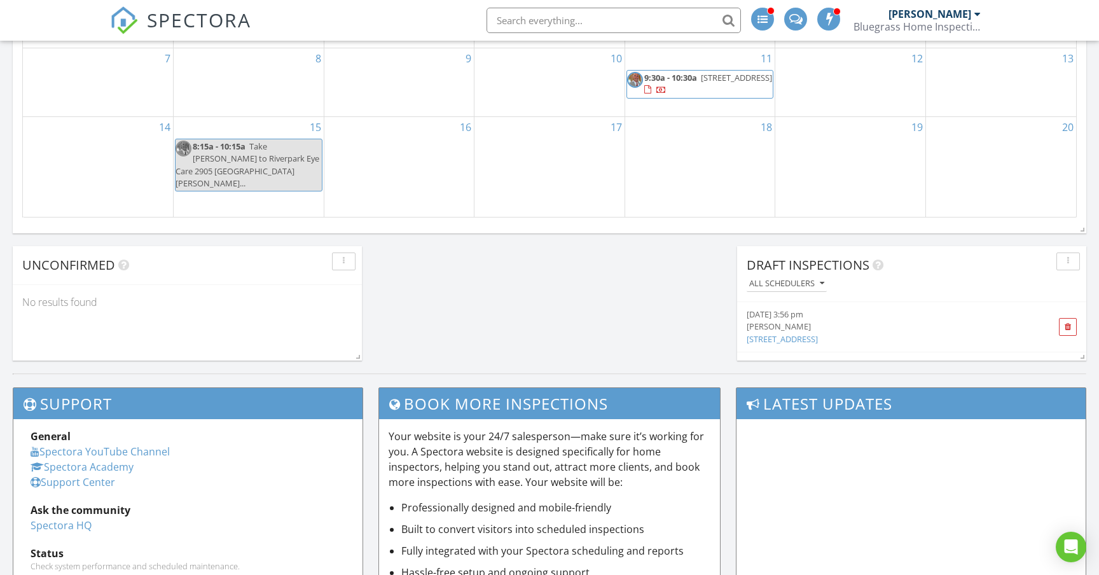
click at [789, 328] on div "[PERSON_NAME]" at bounding box center [884, 326] width 275 height 12
click at [792, 328] on div "[PERSON_NAME]" at bounding box center [884, 326] width 275 height 12
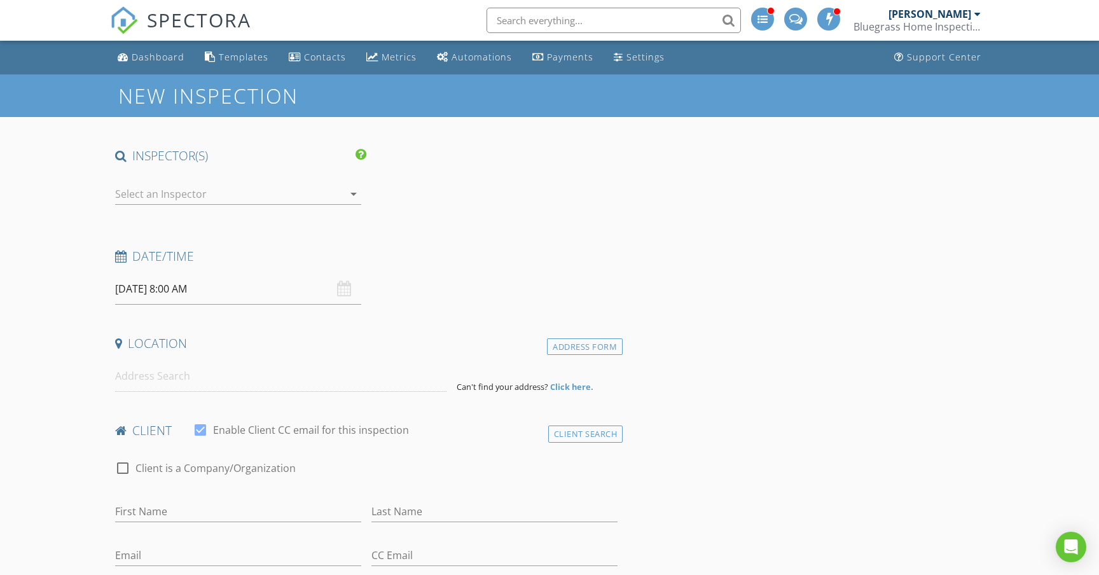
type input "[PERSON_NAME]"
type input "[EMAIL_ADDRESS][DOMAIN_NAME]"
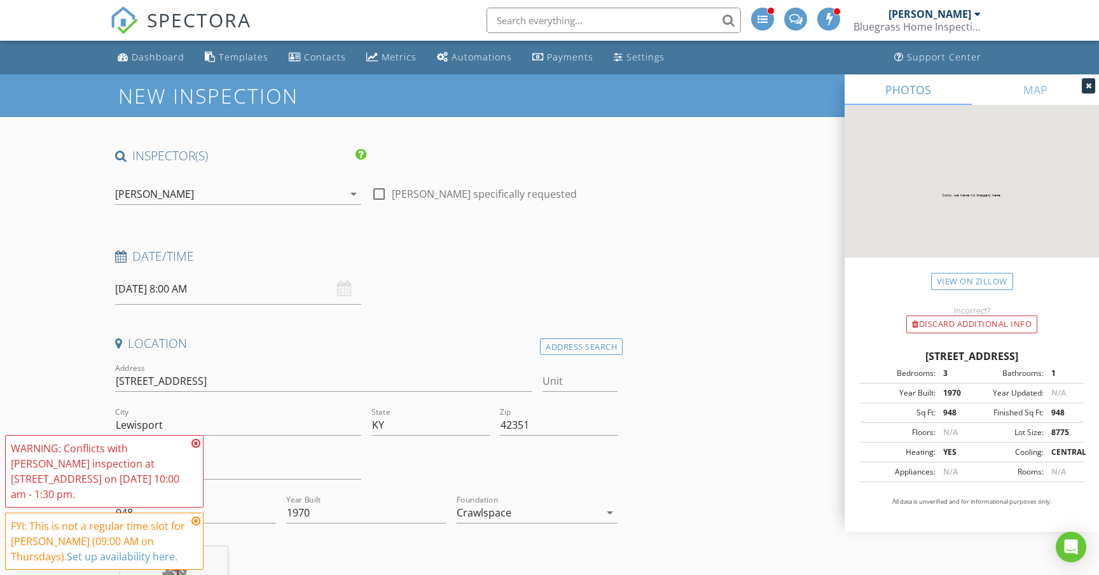
click at [196, 444] on icon at bounding box center [195, 443] width 9 height 10
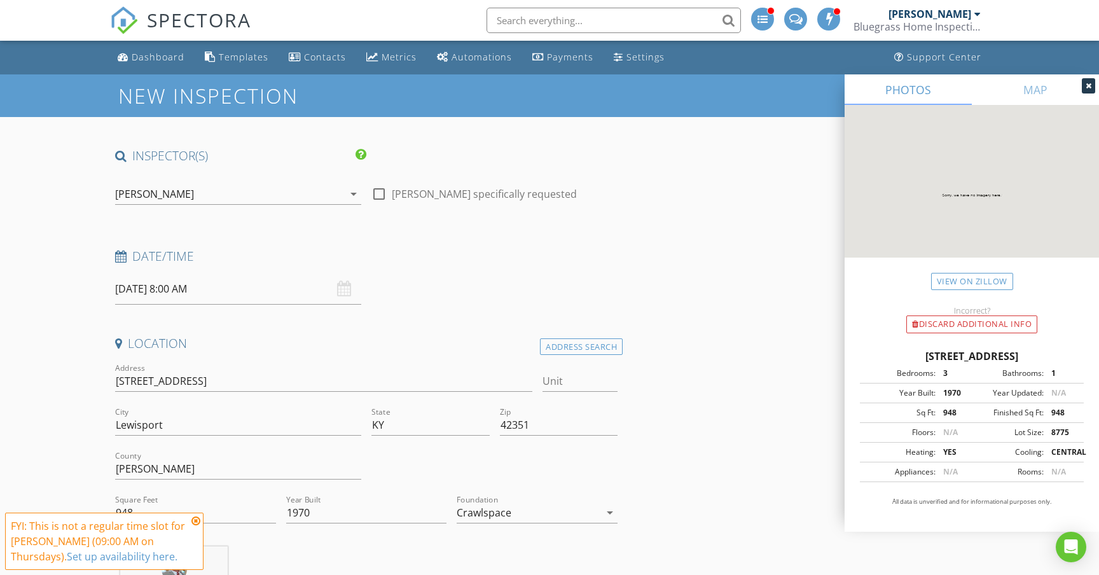
click at [196, 519] on icon at bounding box center [195, 521] width 9 height 10
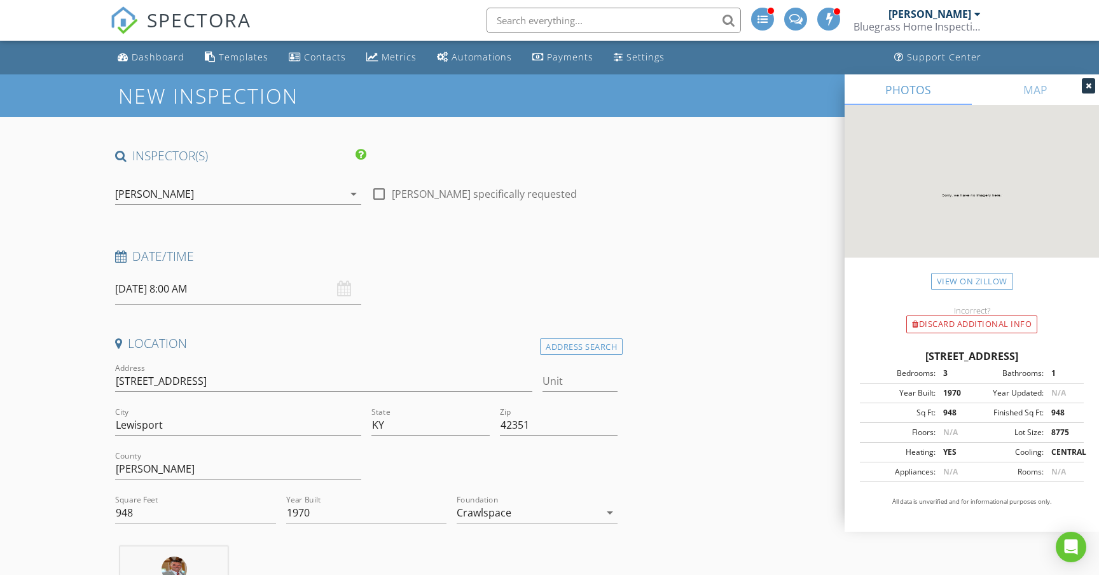
click at [273, 294] on input "[DATE] 8:00 AM" at bounding box center [238, 288] width 246 height 31
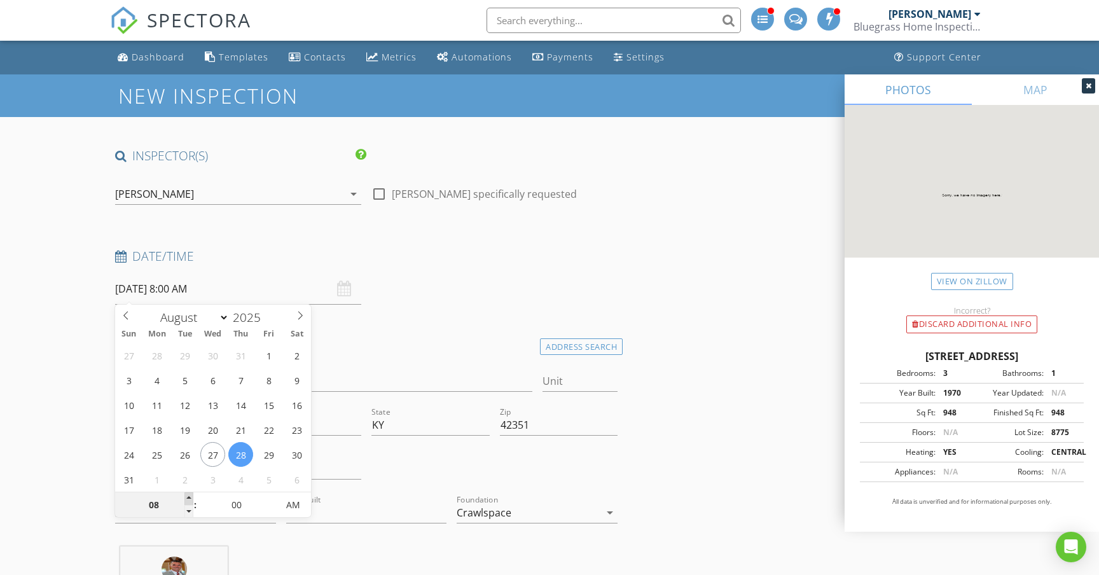
type input "09"
type input "[DATE] 9:00 AM"
click at [191, 498] on span at bounding box center [188, 498] width 9 height 13
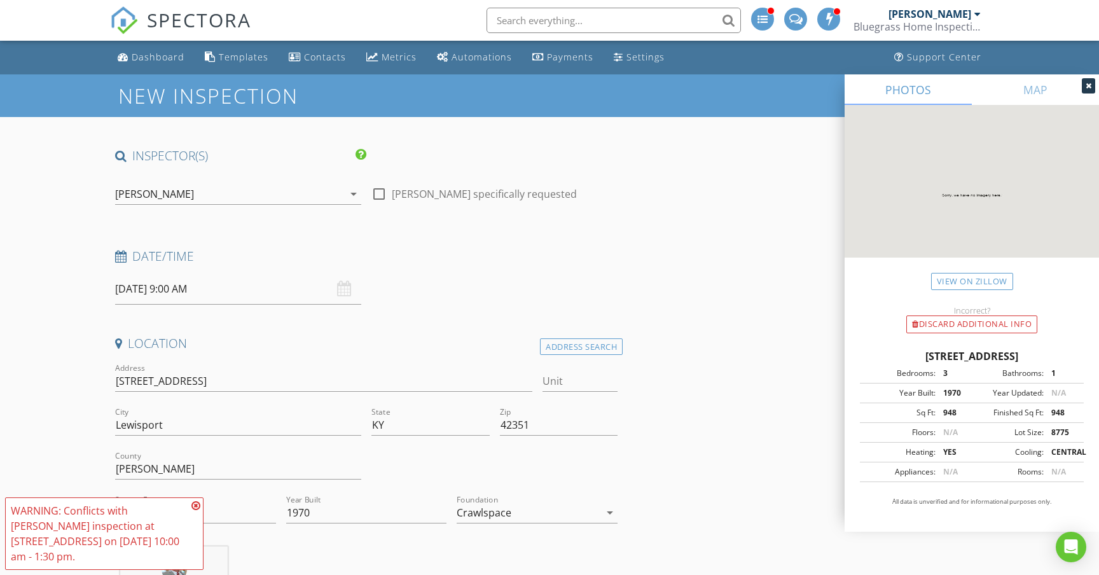
click at [197, 507] on icon at bounding box center [195, 505] width 9 height 10
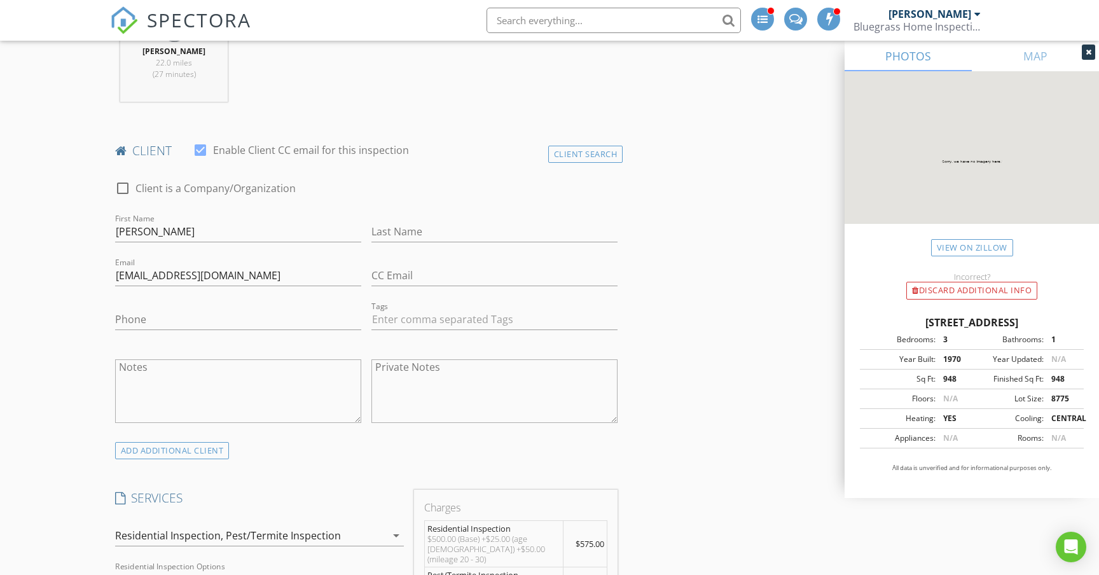
scroll to position [572, 0]
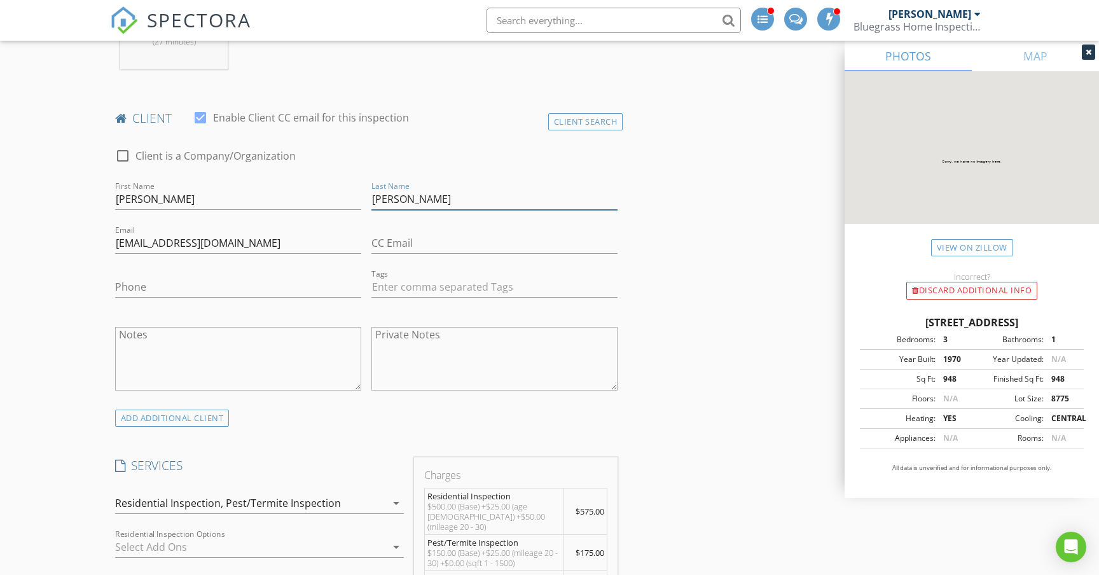
type input "[PERSON_NAME]"
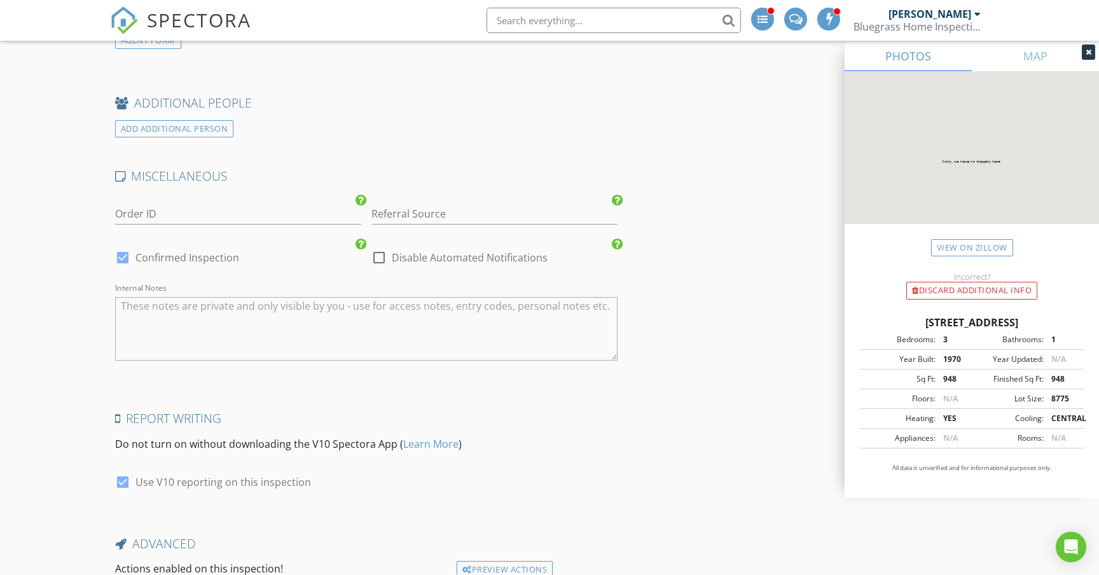
scroll to position [1817, 0]
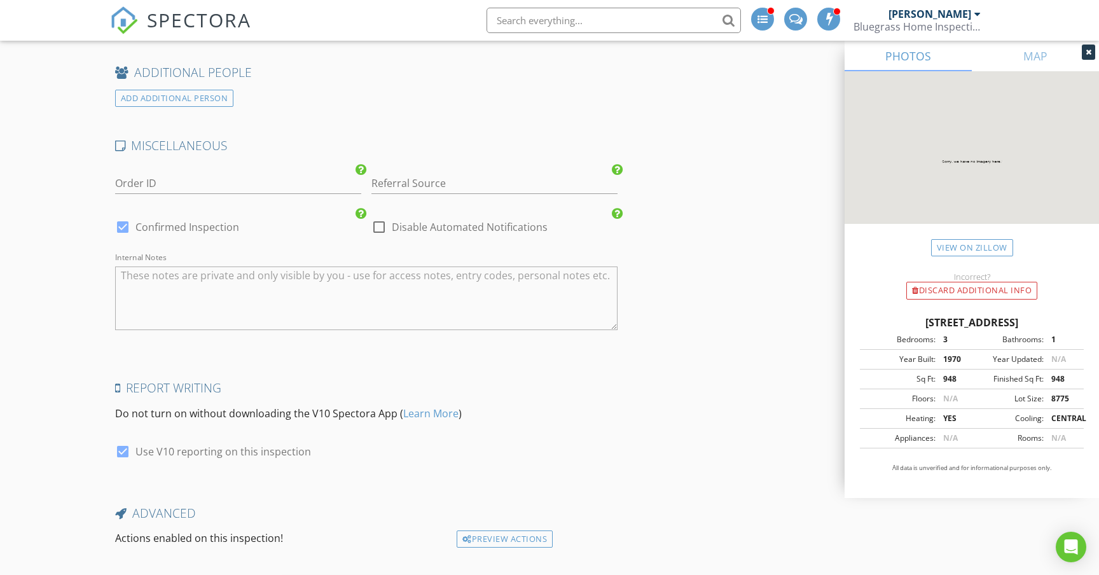
click at [333, 271] on textarea "Internal Notes" at bounding box center [366, 298] width 502 height 64
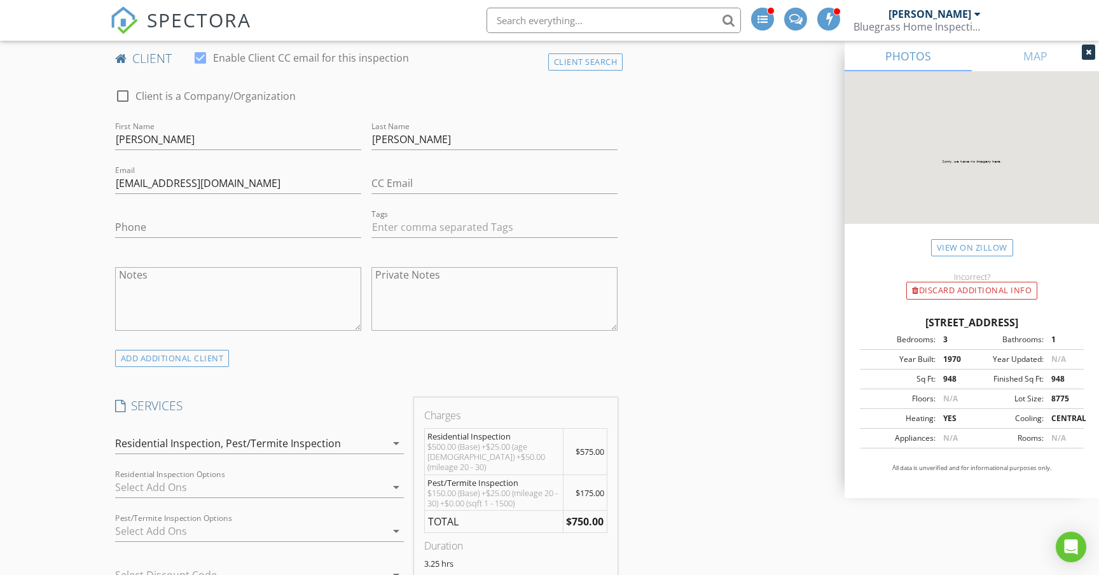
scroll to position [624, 0]
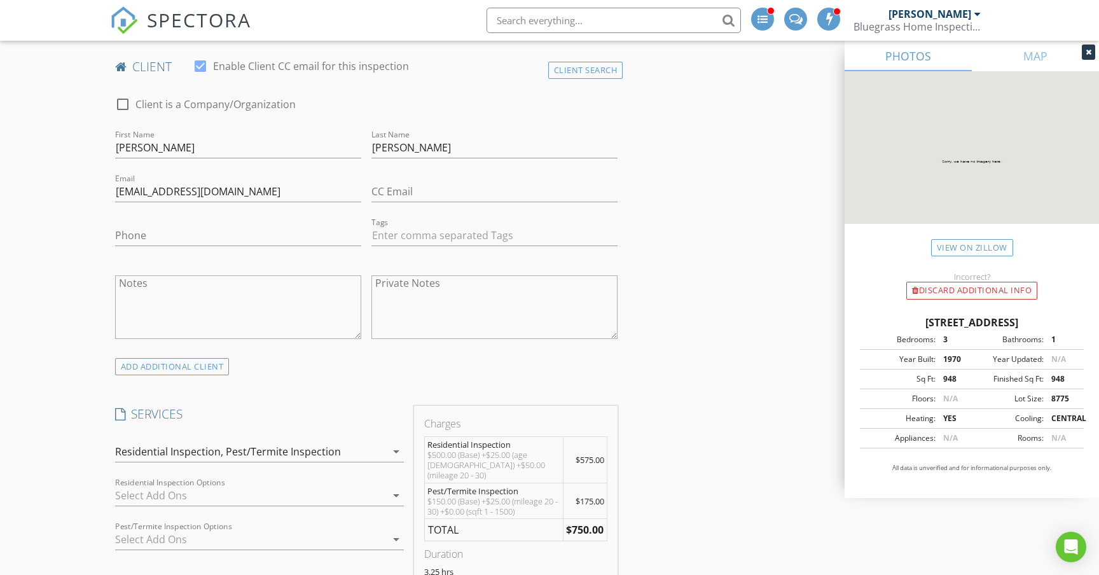
type textarea "Client will meet on-site at 12:00."
click at [176, 237] on input "Phone" at bounding box center [238, 235] width 246 height 21
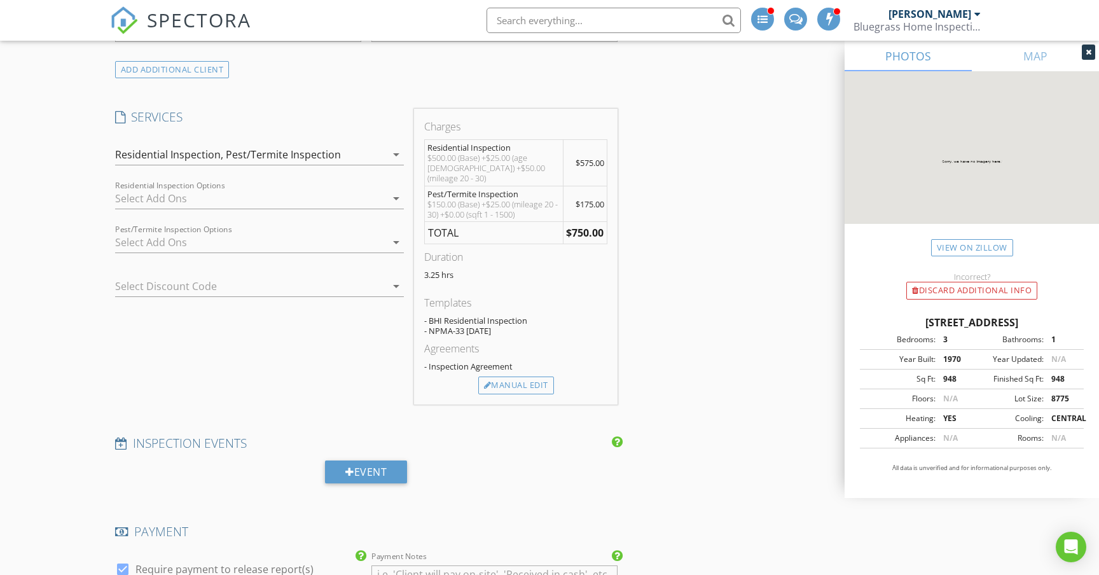
scroll to position [913, 0]
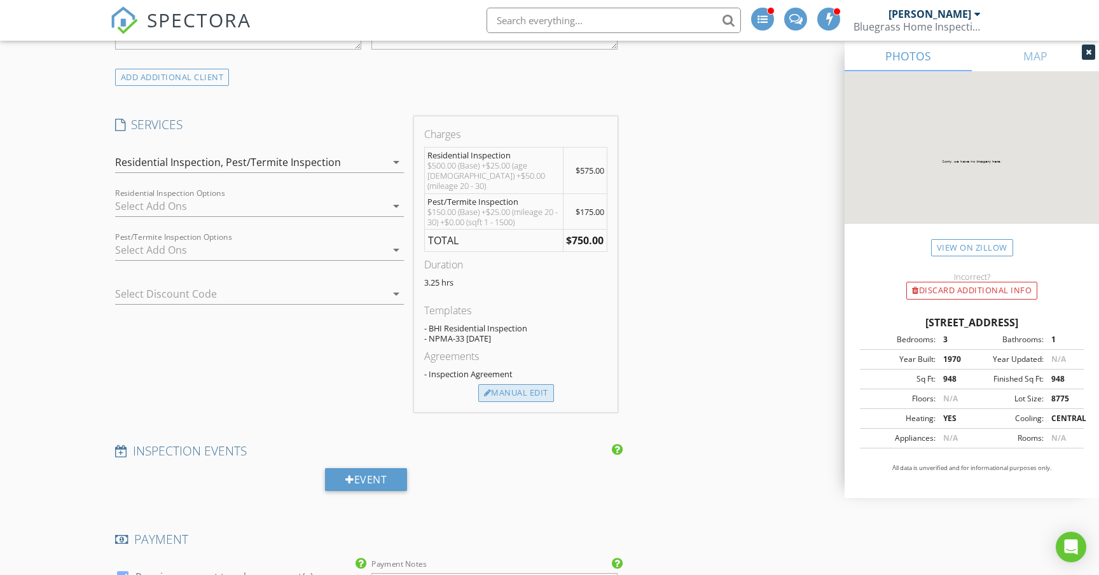
type input "[PHONE_NUMBER]"
click at [528, 384] on div "Manual Edit" at bounding box center [516, 393] width 76 height 18
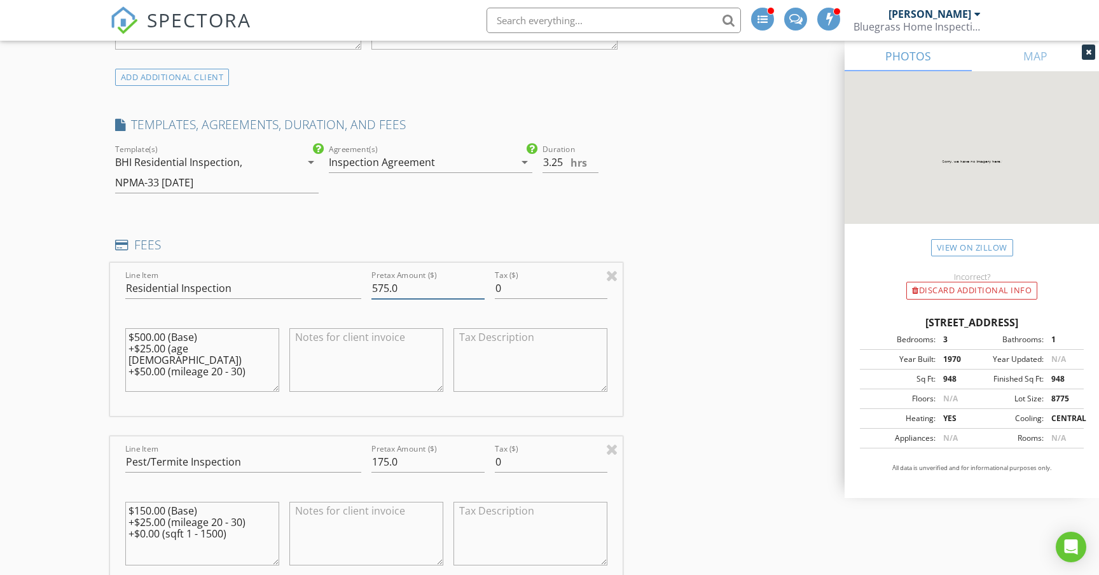
click at [382, 286] on input "575.0" at bounding box center [427, 288] width 113 height 21
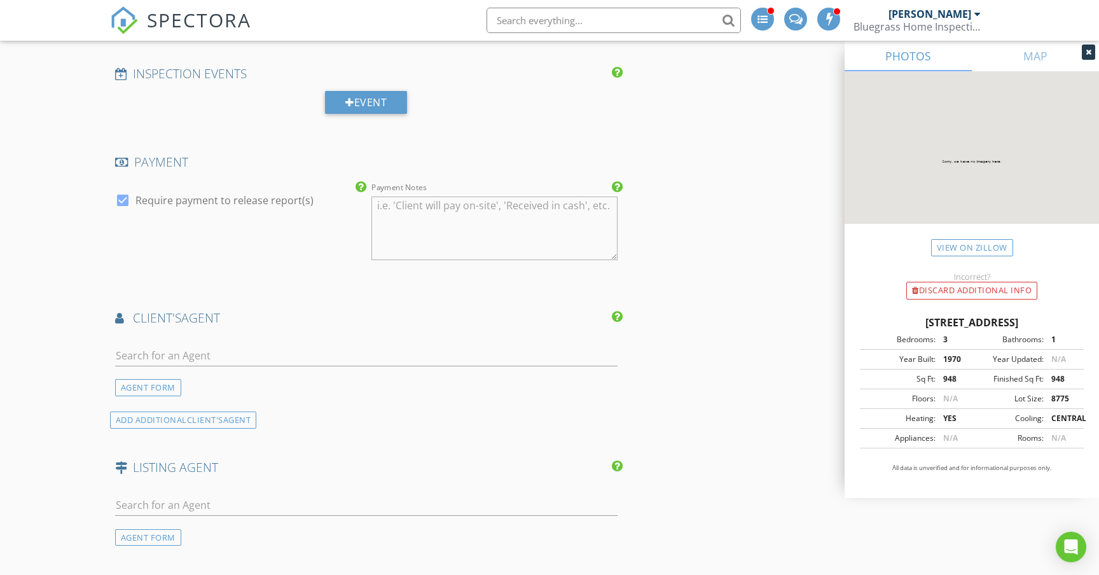
scroll to position [1555, 0]
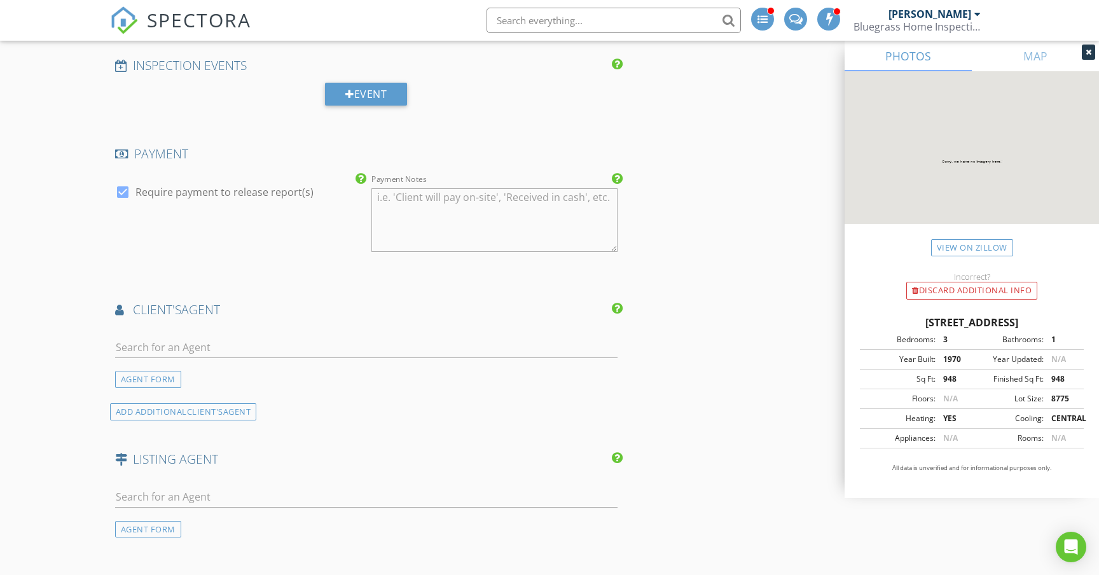
type input "625.0"
click at [235, 345] on input "text" at bounding box center [366, 347] width 502 height 21
type input "Brody"
click at [248, 378] on div "[PERSON_NAME] Realty ([PERSON_NAME] Group)" at bounding box center [240, 383] width 178 height 10
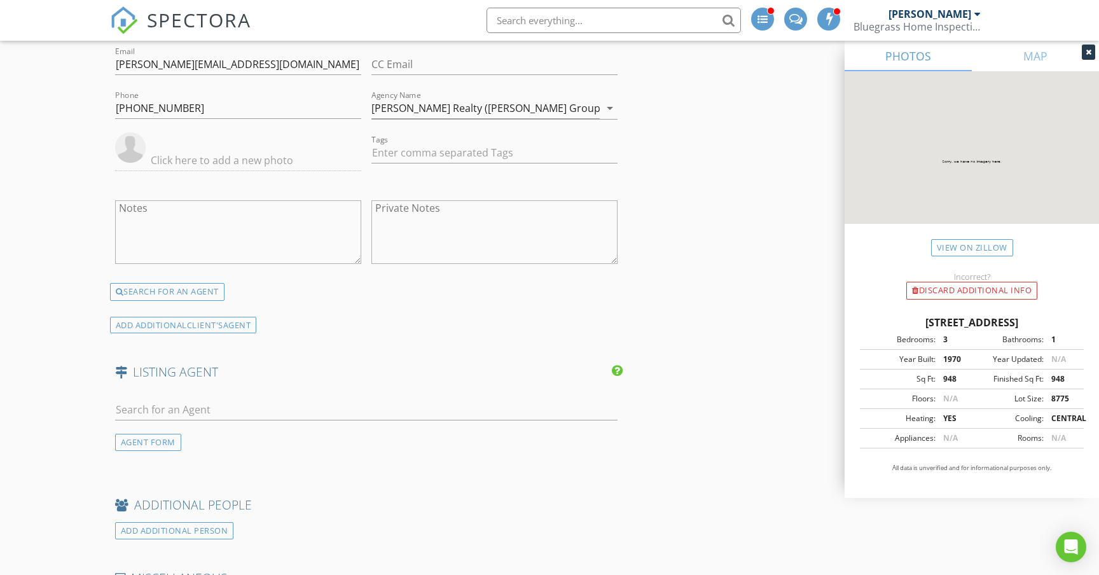
scroll to position [1885, 0]
click at [967, 249] on link "View on Zillow" at bounding box center [972, 247] width 82 height 17
click at [247, 404] on input "text" at bounding box center [366, 409] width 502 height 21
type input "Belinda"
click at [266, 440] on div "[PERSON_NAME] Real Estate and Auction Inc." at bounding box center [233, 445] width 165 height 10
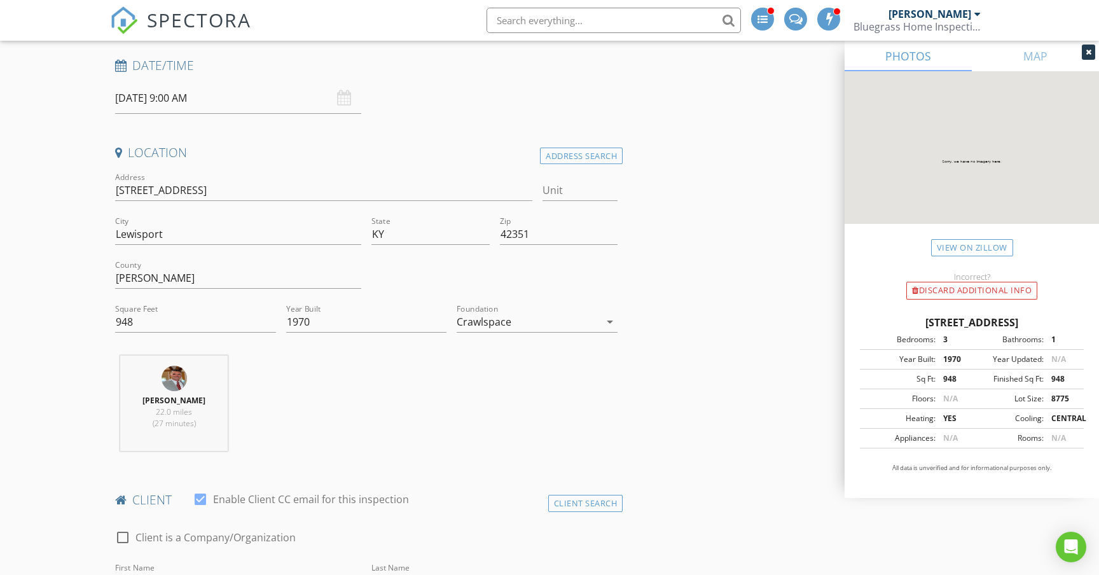
scroll to position [184, 0]
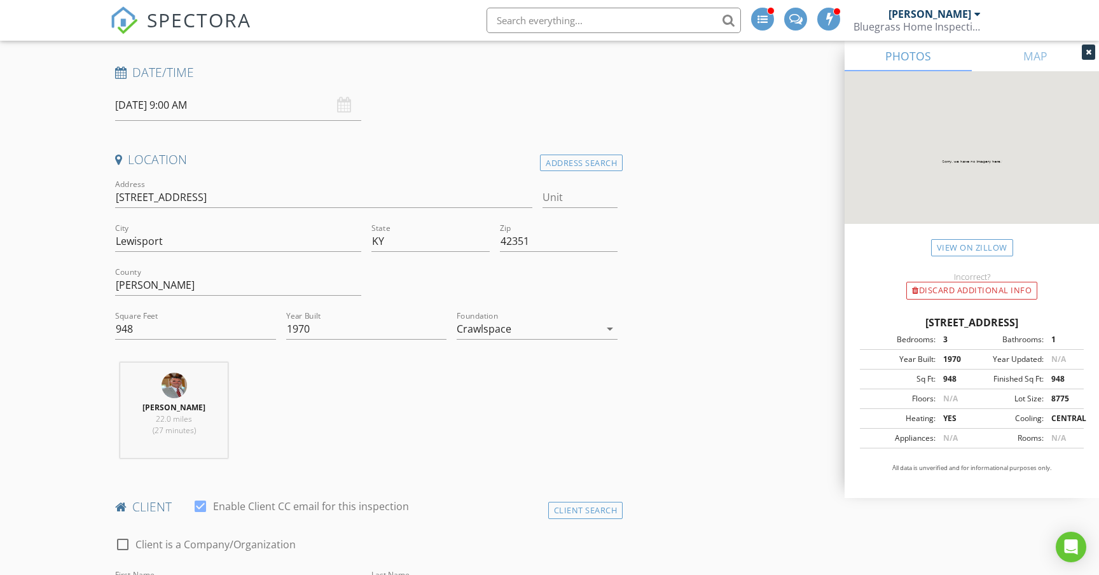
click at [238, 107] on input "08/28/2025 9:00 AM" at bounding box center [238, 105] width 246 height 31
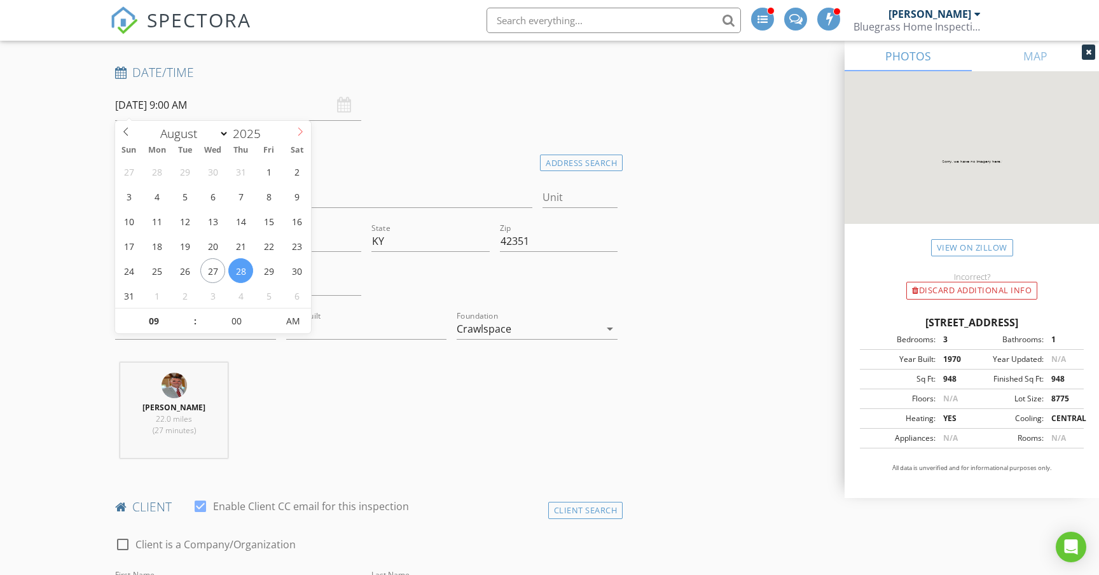
select select "8"
click at [301, 130] on icon at bounding box center [300, 132] width 4 height 8
type input "[DATE] 9:00 AM"
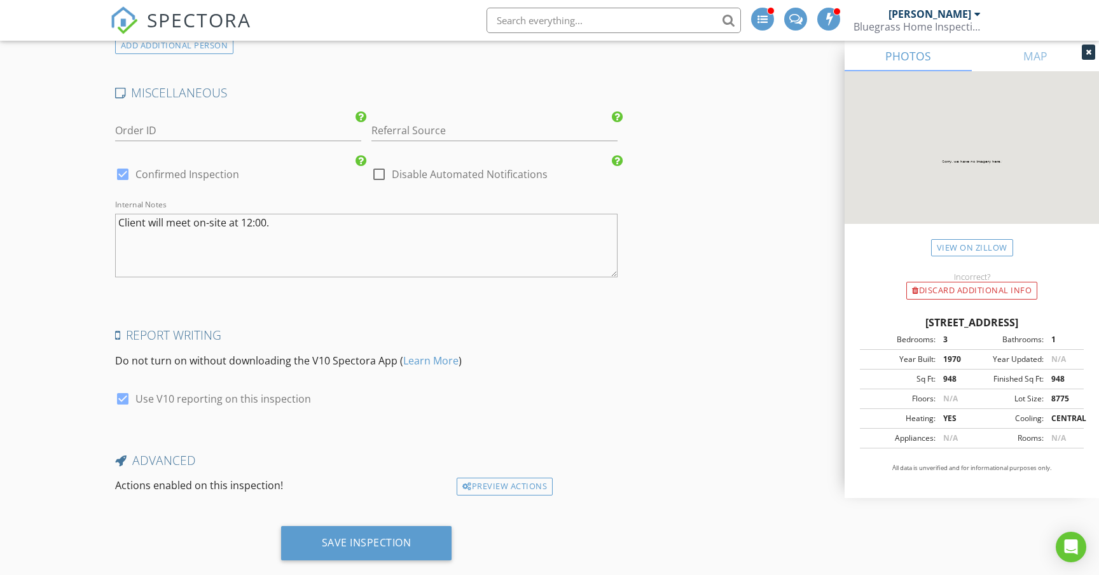
scroll to position [2638, 0]
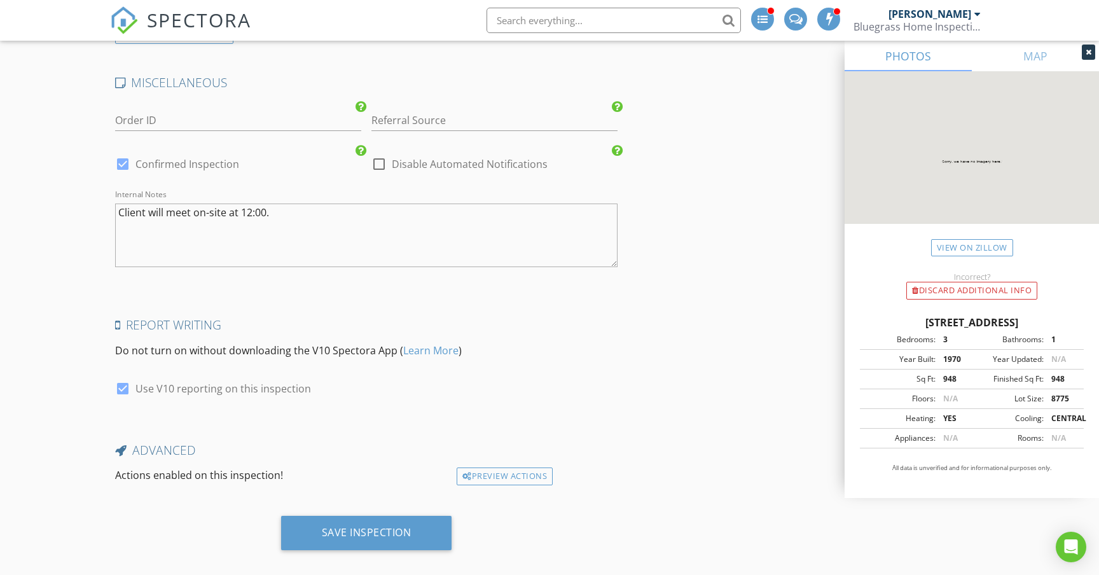
click at [319, 215] on textarea "Client will meet on-site at 12:00." at bounding box center [366, 235] width 502 height 64
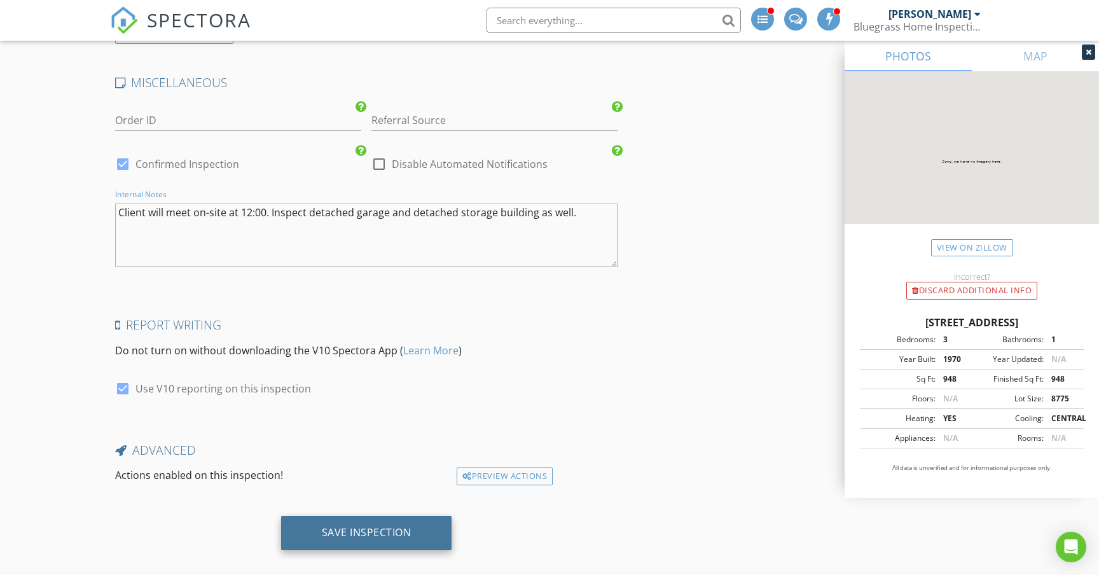
type textarea "Client will meet on-site at 12:00. Inspect detached garage and detached storage…"
click at [418, 524] on div "Save Inspection" at bounding box center [366, 533] width 171 height 34
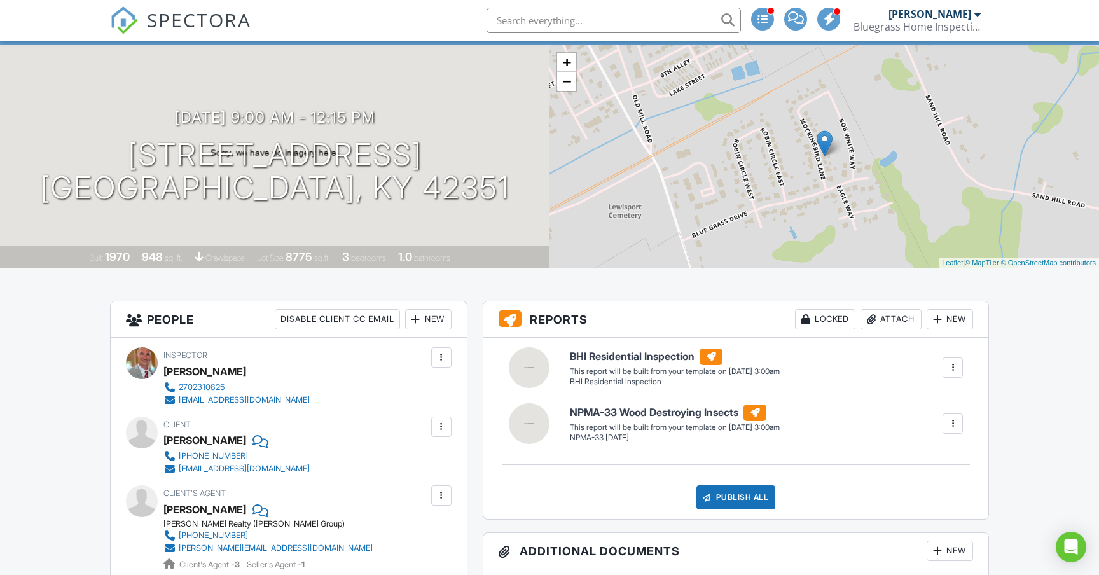
scroll to position [73, 0]
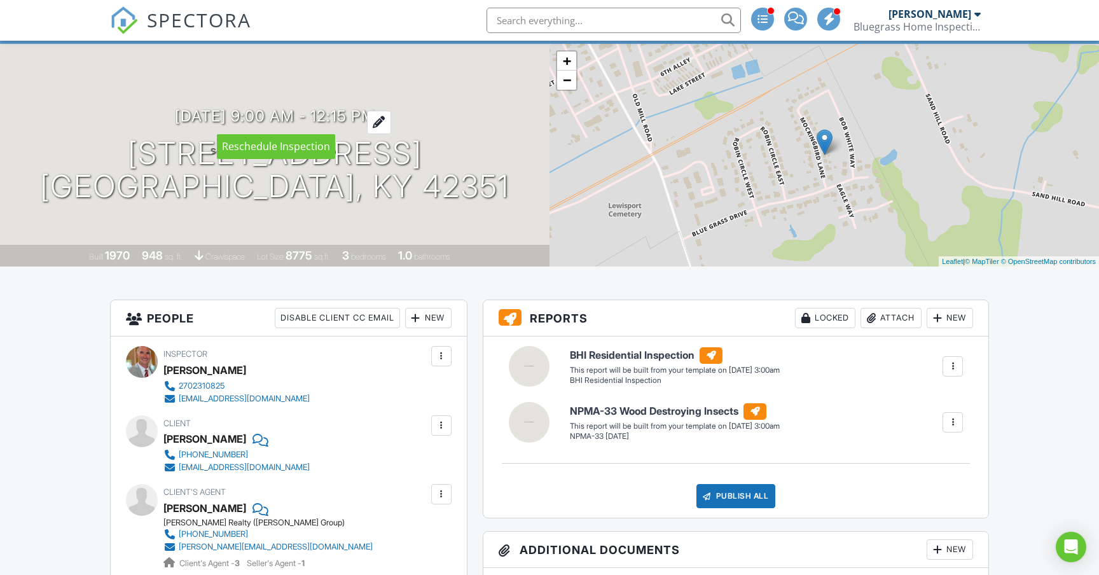
click at [391, 116] on div at bounding box center [379, 123] width 24 height 24
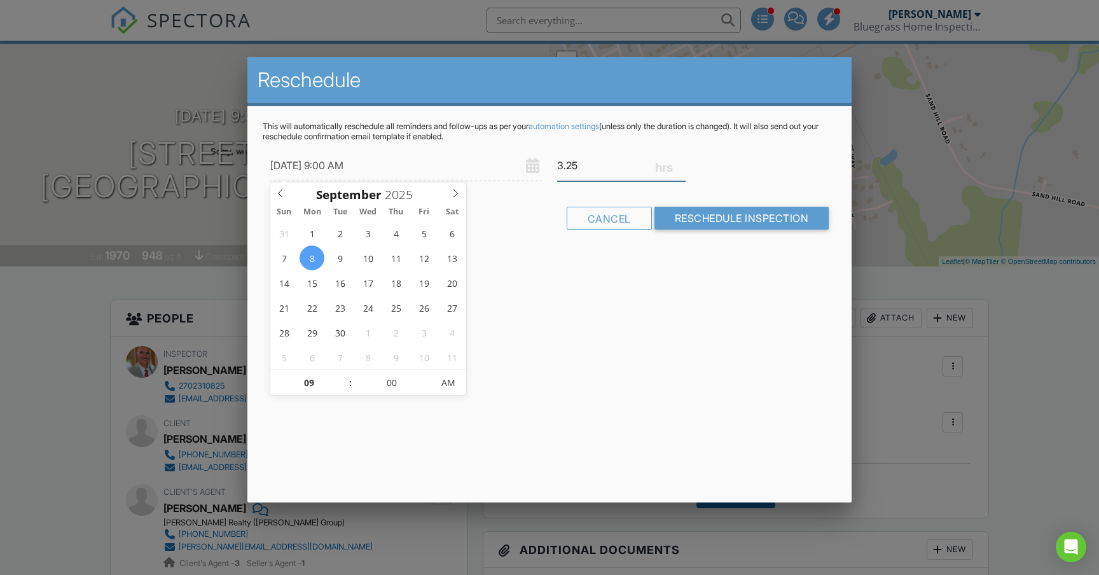
type input "3"
click at [680, 168] on input "3" at bounding box center [621, 165] width 128 height 31
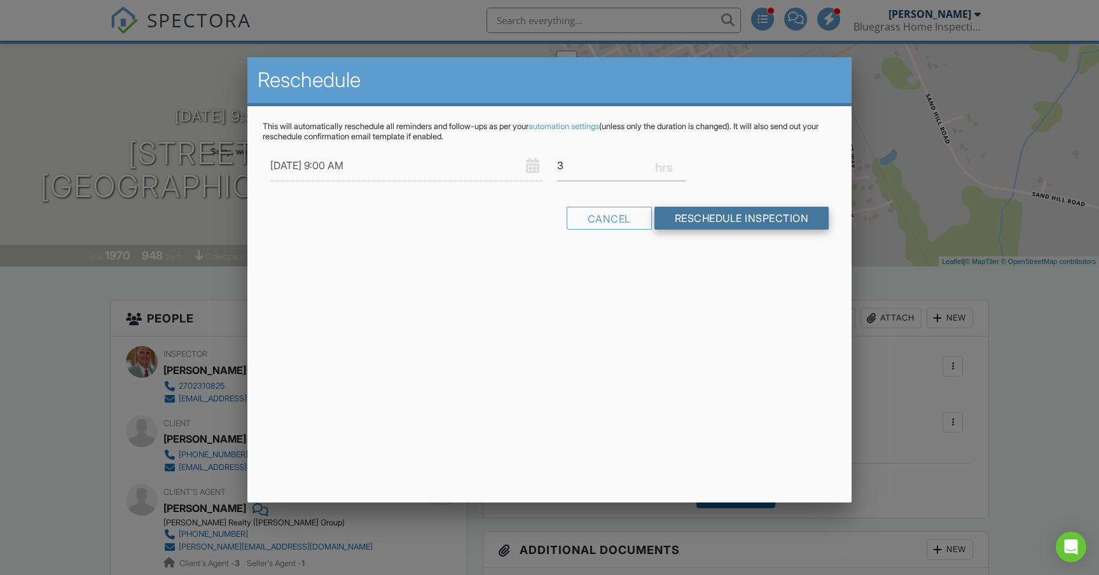
click at [713, 219] on input "Reschedule Inspection" at bounding box center [741, 218] width 175 height 23
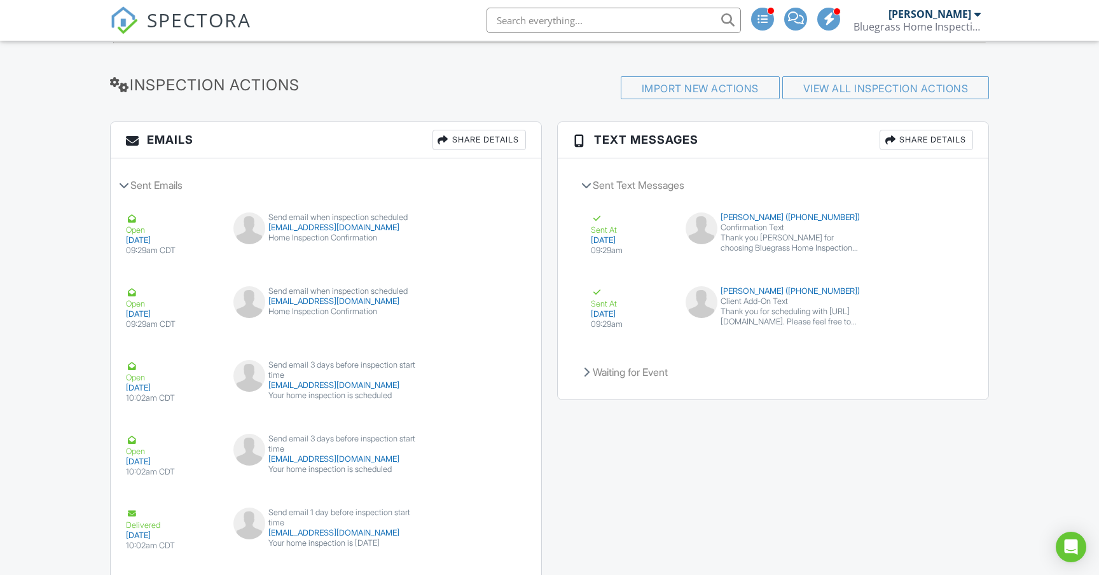
scroll to position [1398, 0]
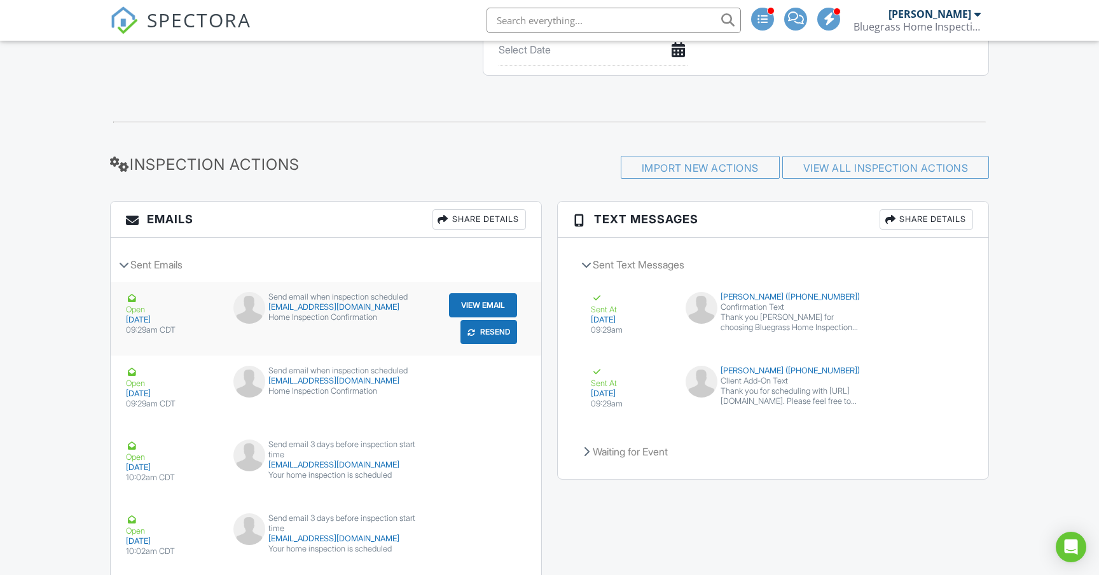
click at [501, 344] on button "Resend" at bounding box center [488, 332] width 57 height 24
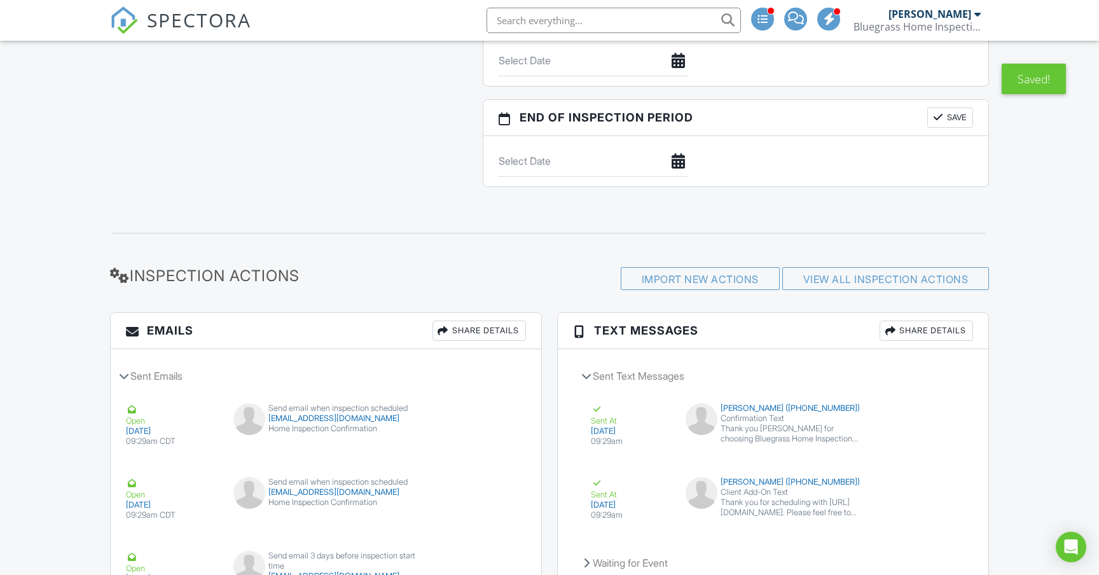
scroll to position [1288, 0]
click at [927, 454] on button "Resend" at bounding box center [925, 442] width 57 height 24
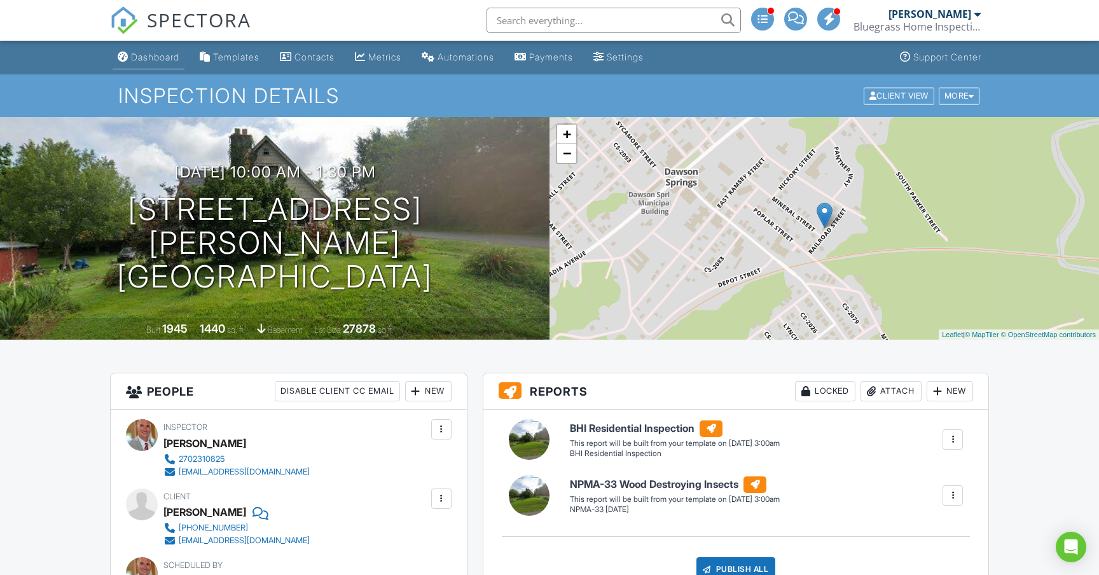
click at [157, 62] on div "Dashboard" at bounding box center [155, 57] width 48 height 11
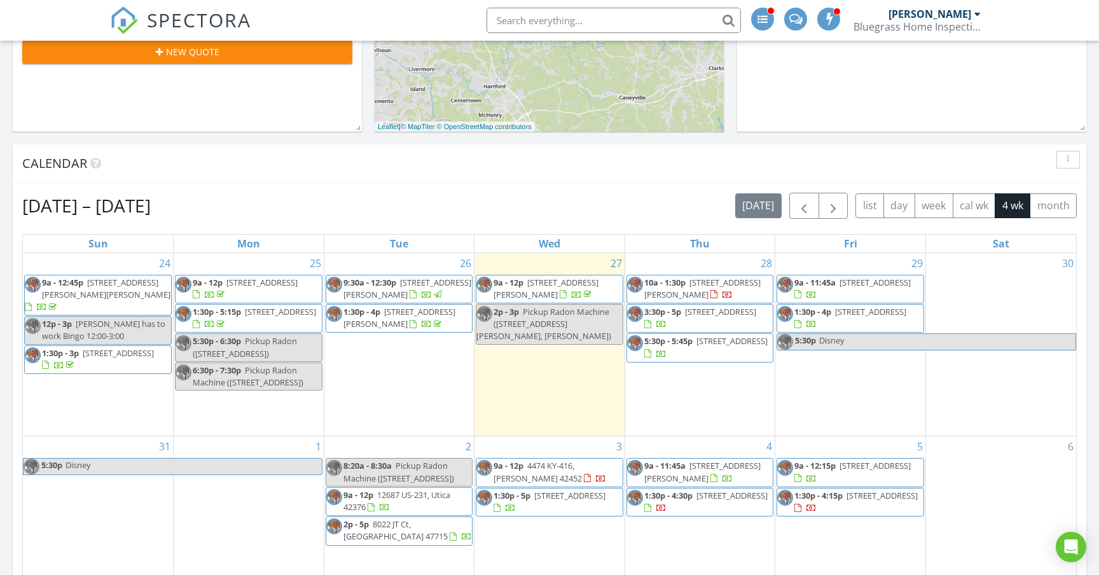
scroll to position [417, 0]
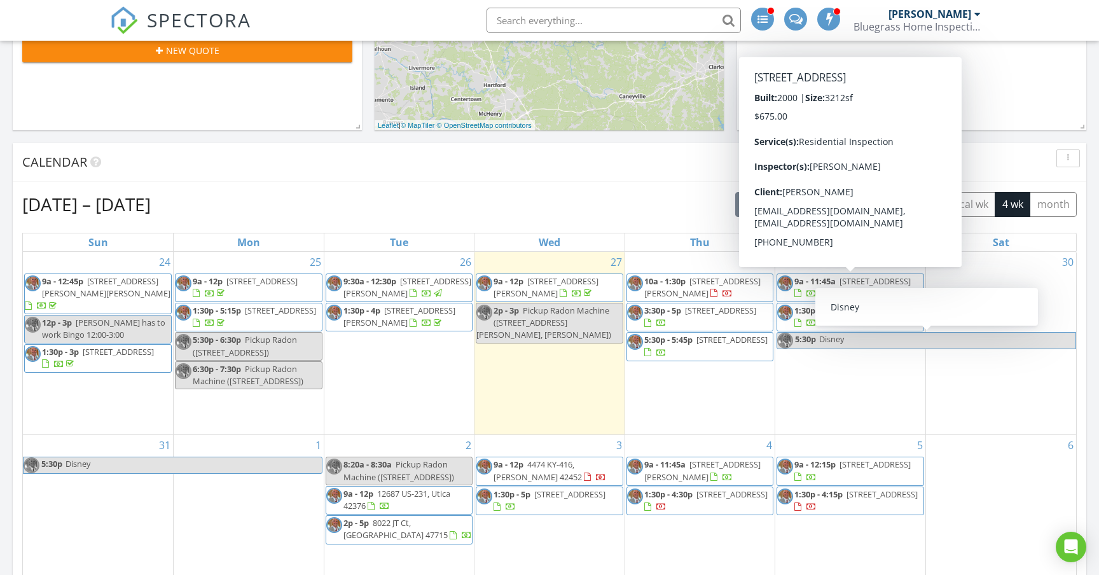
click at [710, 184] on div "[DATE] – [DATE] [DATE] list day week cal wk 4 wk month Sun Mon Tue Wed Thu Fri …" at bounding box center [549, 471] width 1073 height 578
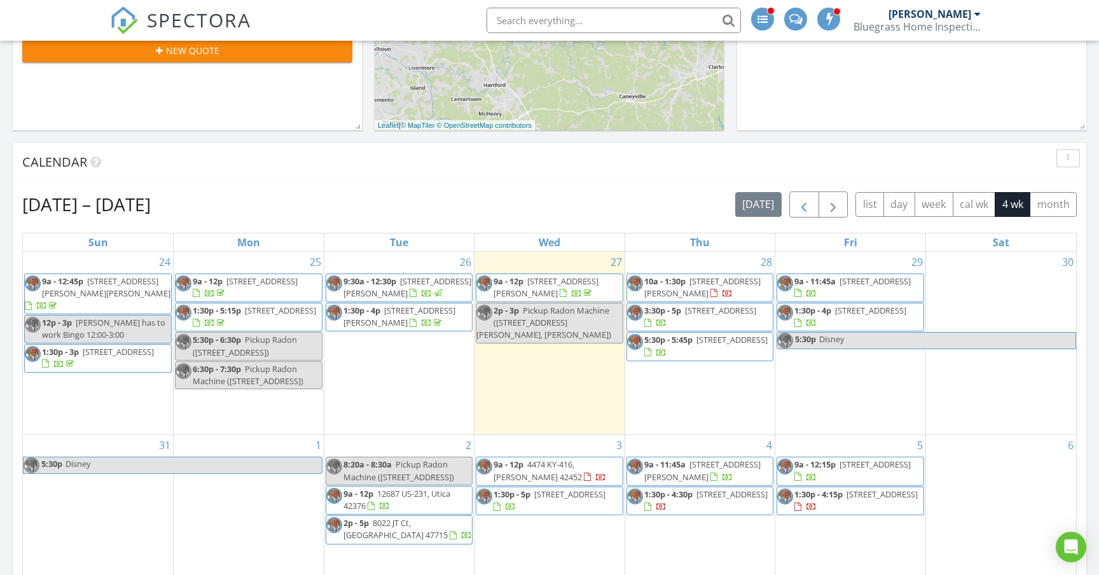
click at [802, 207] on span "button" at bounding box center [803, 204] width 15 height 15
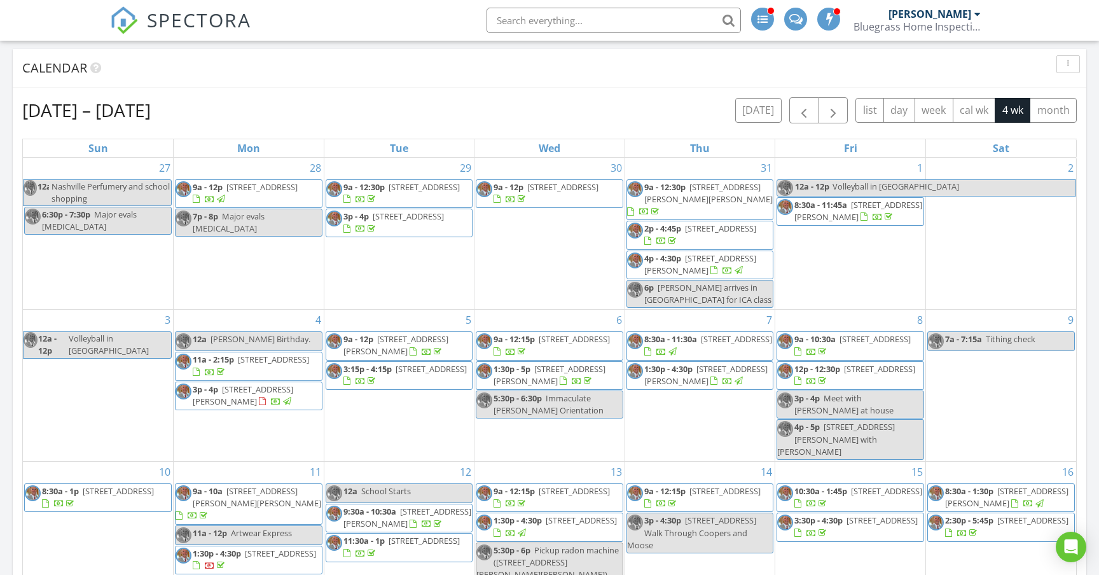
scroll to position [510, 0]
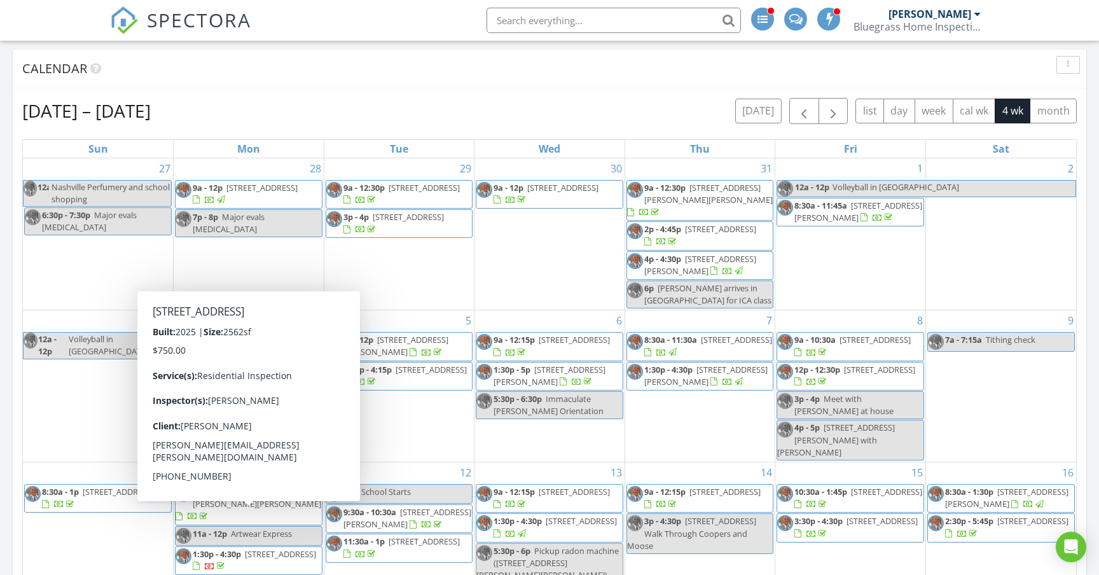
click at [308, 548] on span "1:30p - 4:30p [STREET_ADDRESS]" at bounding box center [249, 560] width 146 height 25
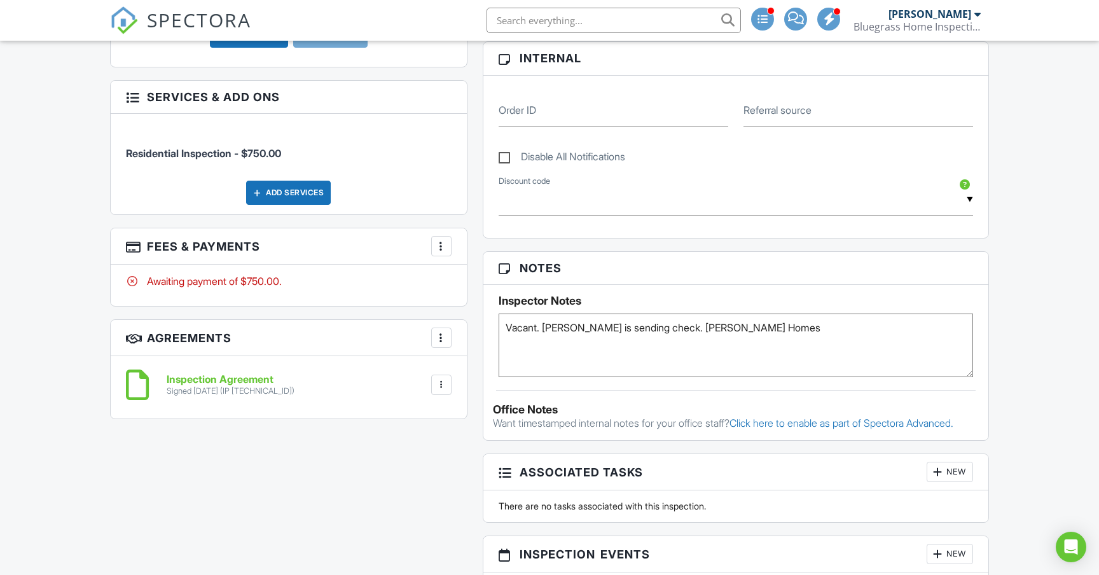
scroll to position [612, 0]
click at [442, 238] on div at bounding box center [441, 244] width 13 height 13
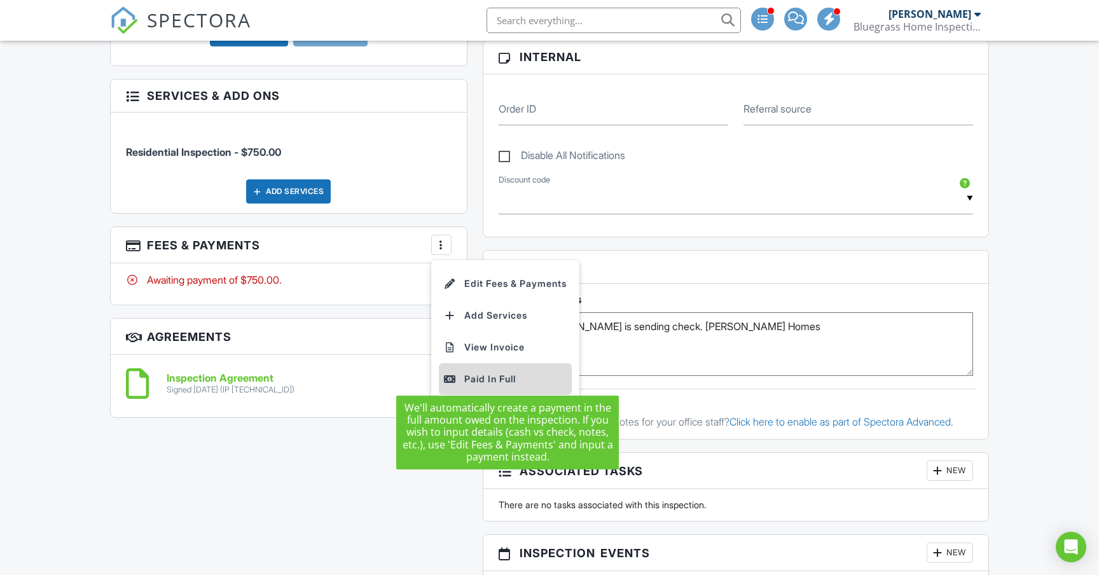
click at [485, 371] on div "Paid In Full" at bounding box center [505, 378] width 123 height 15
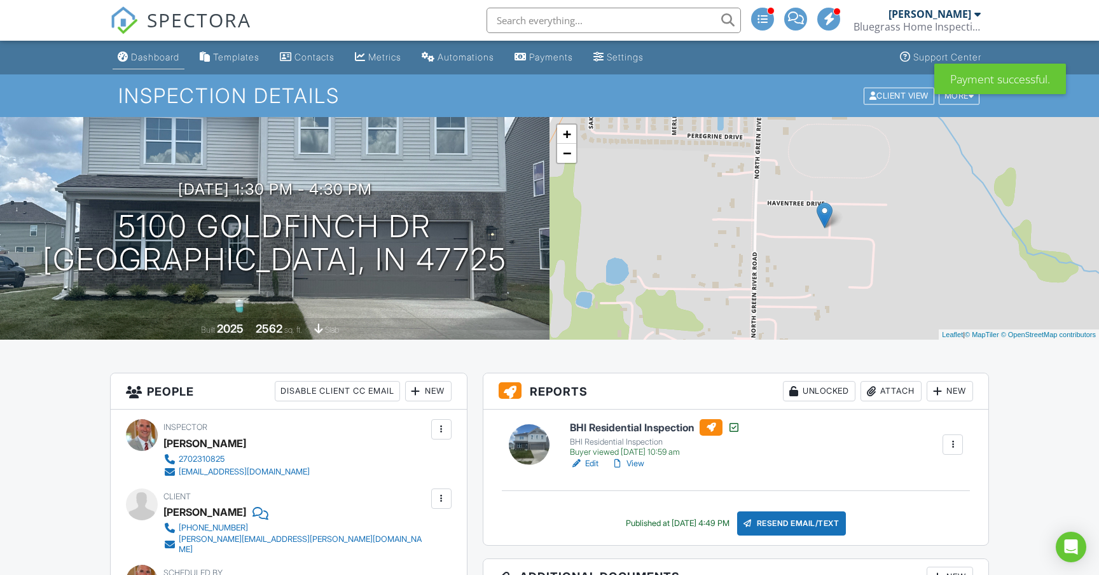
click at [162, 62] on div "Dashboard" at bounding box center [155, 57] width 48 height 11
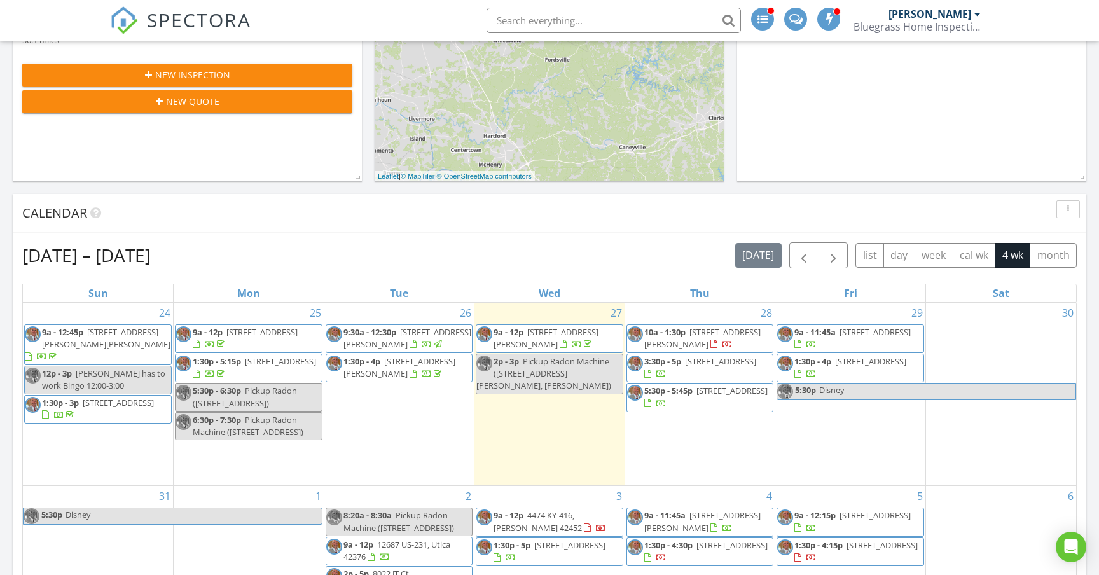
scroll to position [403, 0]
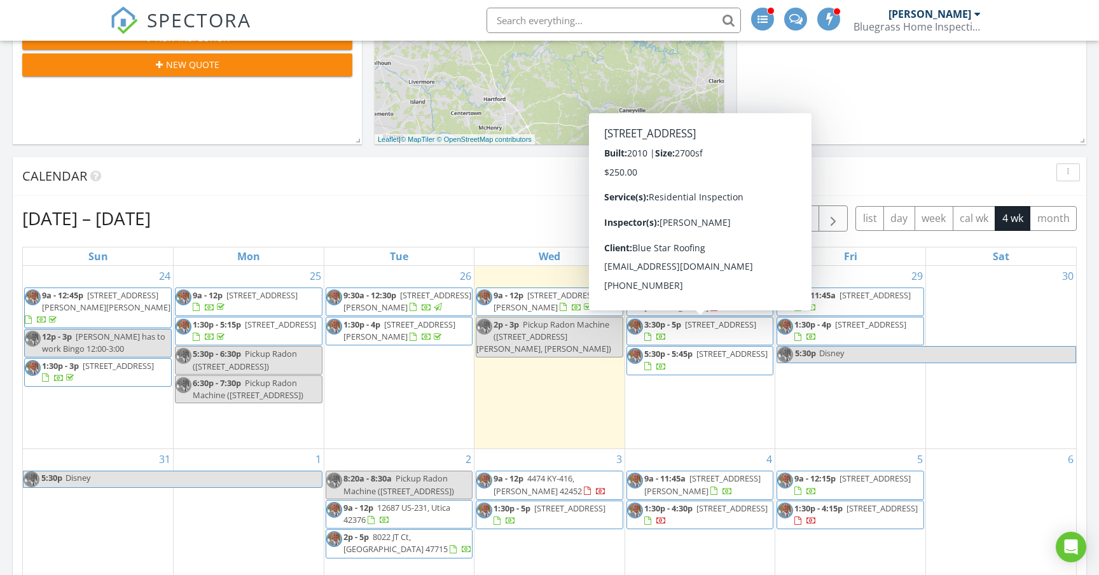
click at [804, 217] on span "button" at bounding box center [803, 218] width 15 height 15
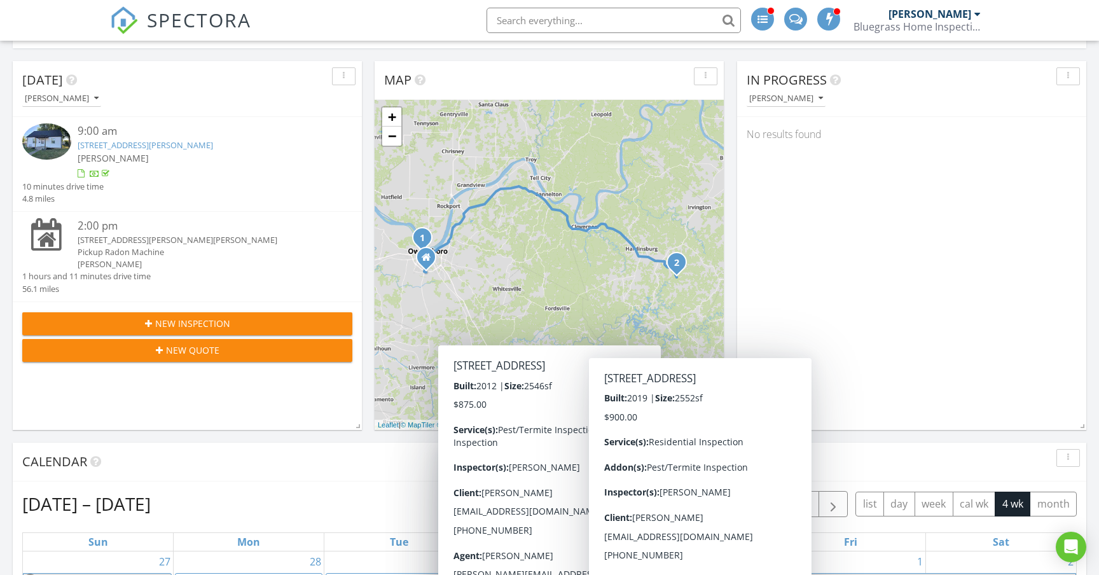
scroll to position [117, 0]
click at [835, 501] on span "button" at bounding box center [832, 504] width 15 height 15
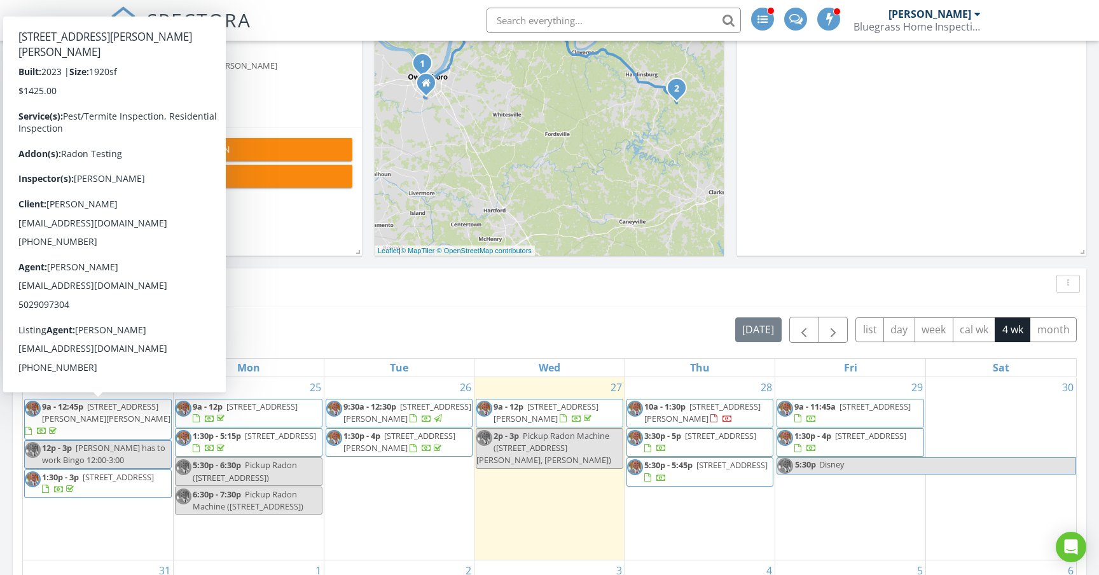
scroll to position [287, 0]
